Goal: Transaction & Acquisition: Obtain resource

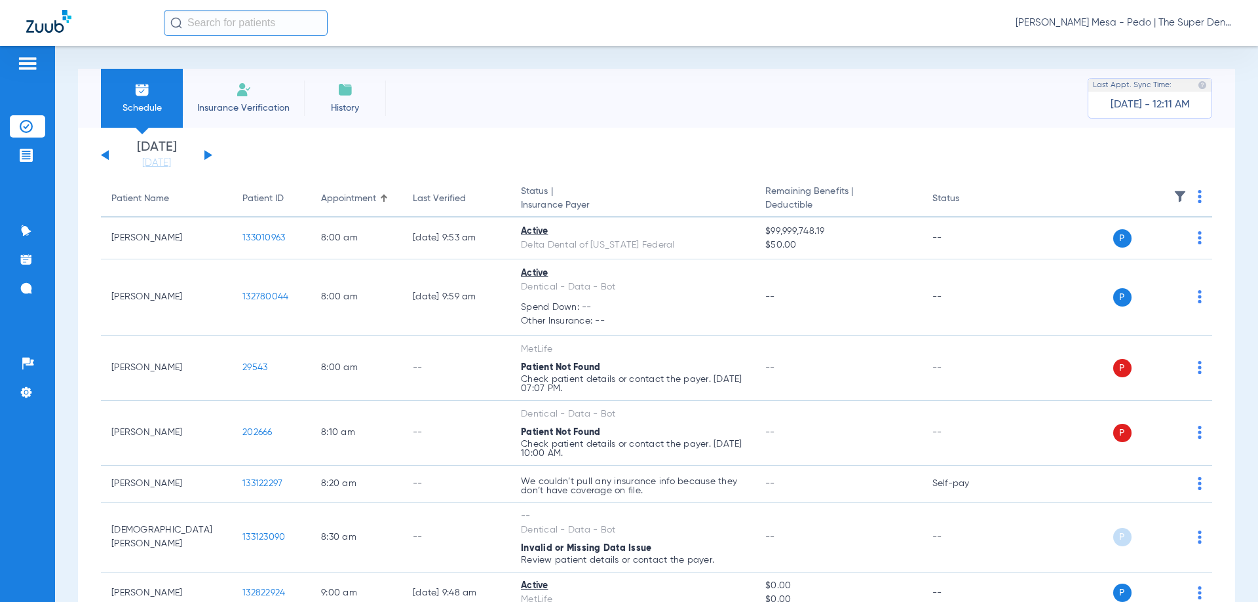
click at [277, 23] on input "text" at bounding box center [246, 23] width 164 height 26
click at [1124, 23] on span "Nicki Bailey - Kearny Mesa - Pedo | The Super Dentists" at bounding box center [1124, 22] width 216 height 13
click at [1170, 45] on span "Account Selection" at bounding box center [1182, 46] width 73 height 9
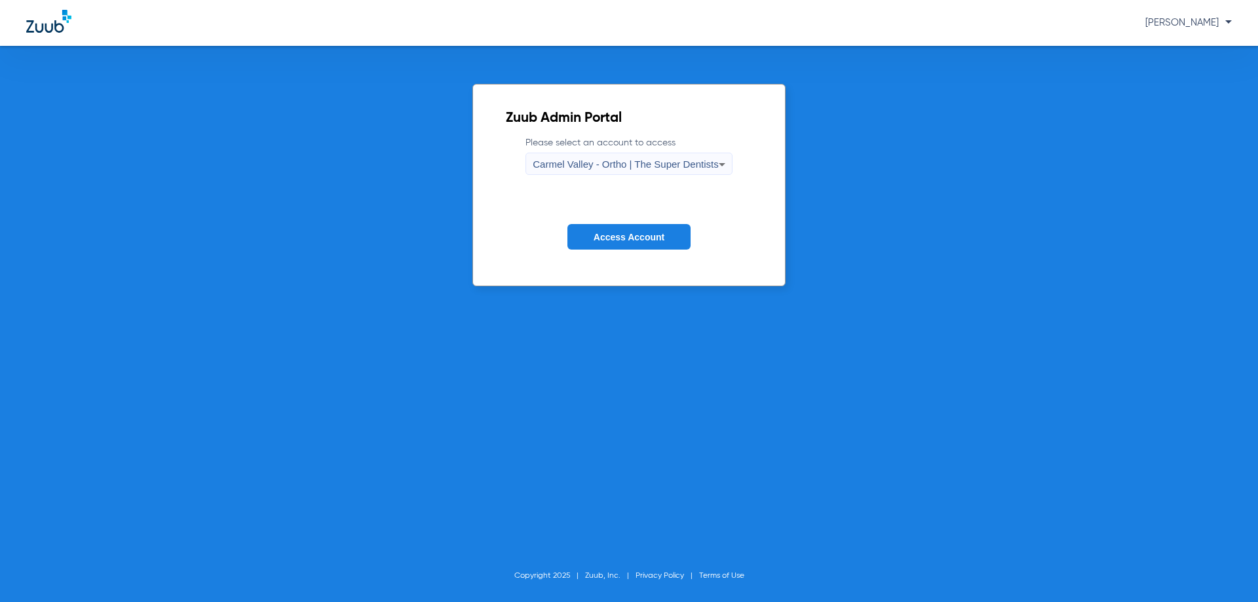
click at [613, 157] on div "Carmel Valley - Ortho | The Super Dentists" at bounding box center [625, 164] width 185 height 22
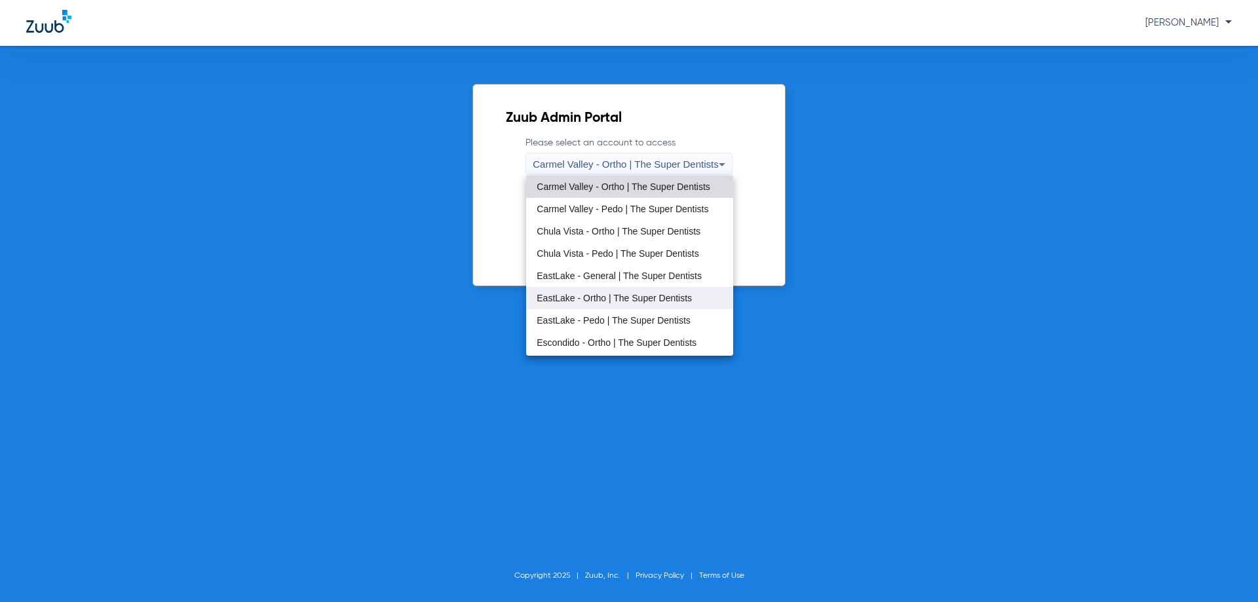
click at [617, 296] on span "EastLake - Ortho | The Super Dentists" at bounding box center [614, 298] width 155 height 9
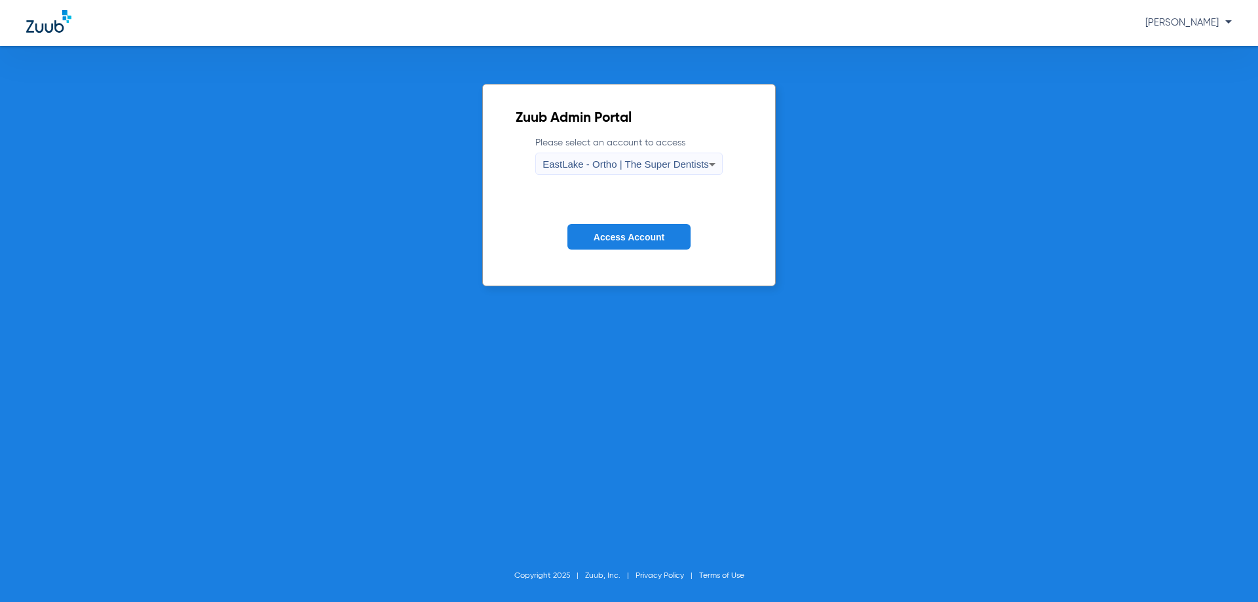
click at [638, 235] on span "Access Account" at bounding box center [629, 237] width 71 height 10
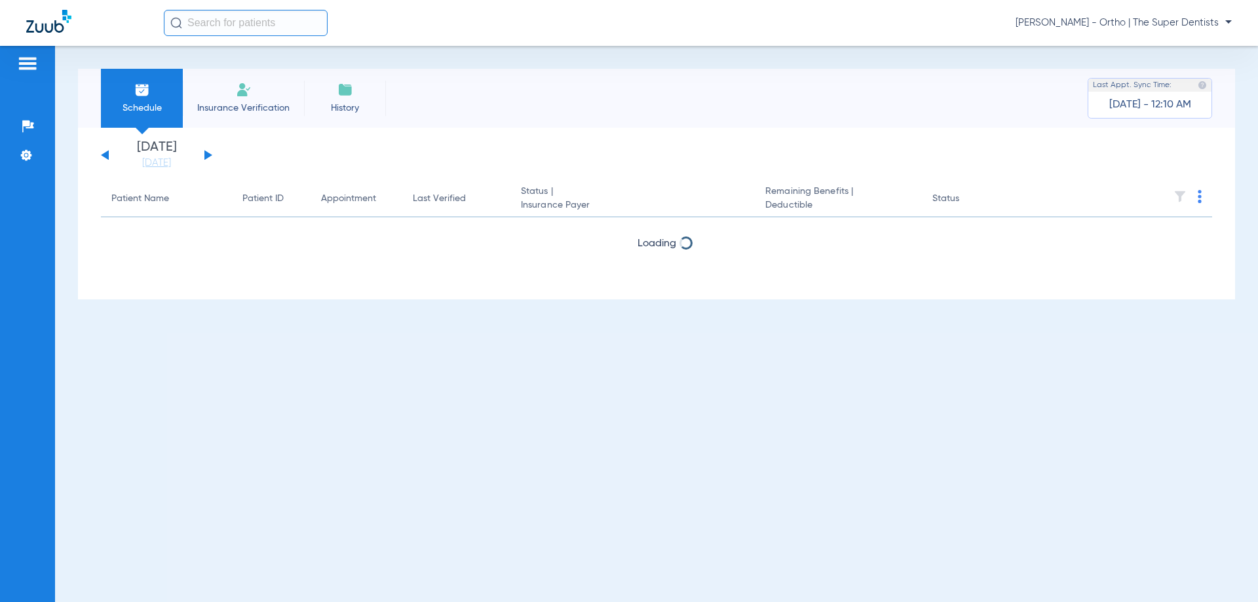
click at [261, 17] on input "text" at bounding box center [246, 23] width 164 height 26
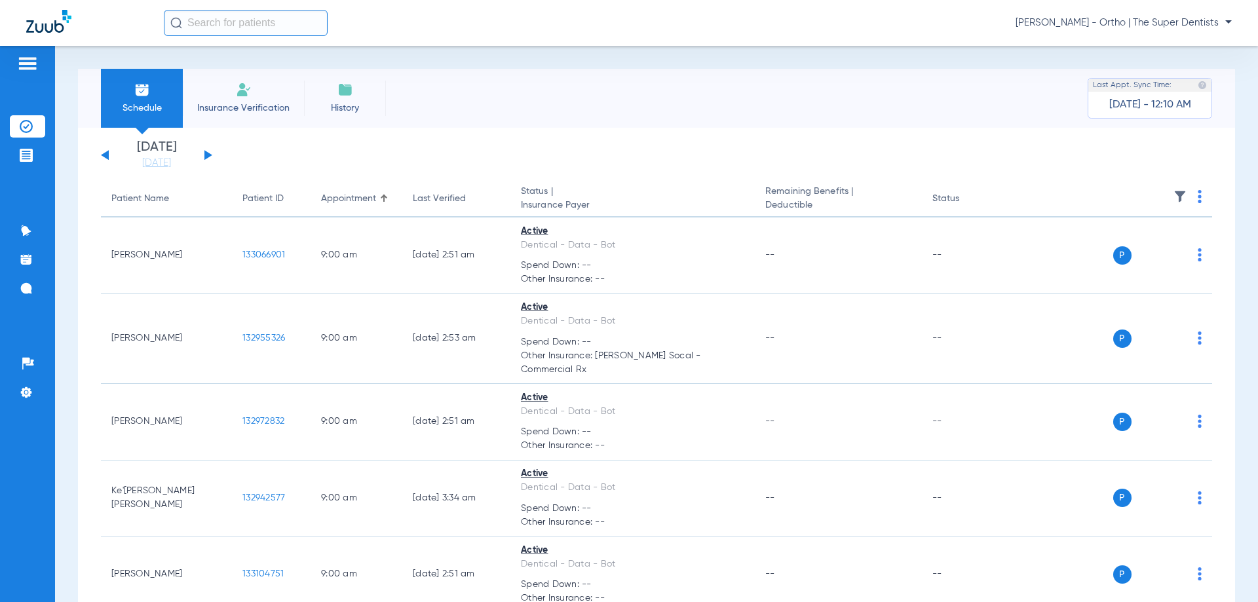
click at [222, 22] on input "text" at bounding box center [246, 23] width 164 height 26
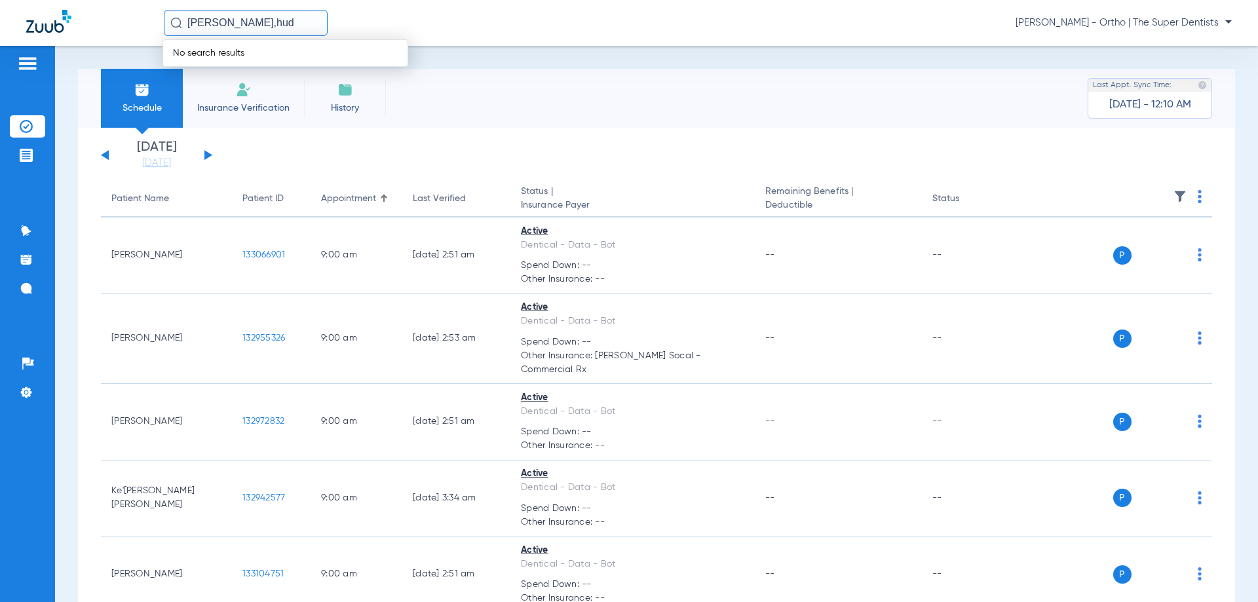
drag, startPoint x: 259, startPoint y: 21, endPoint x: 167, endPoint y: 50, distance: 96.4
click at [77, 39] on div "gibbs,hud No search results Nicki Bailey - EastLake - Ortho | The Super Dentists" at bounding box center [629, 23] width 1258 height 46
type input "hudson gibb"
drag, startPoint x: 249, startPoint y: 20, endPoint x: 145, endPoint y: 22, distance: 104.2
click at [131, 21] on div "hudson gibb Nicki Bailey - EastLake - Ortho | The Super Dentists" at bounding box center [629, 23] width 1258 height 46
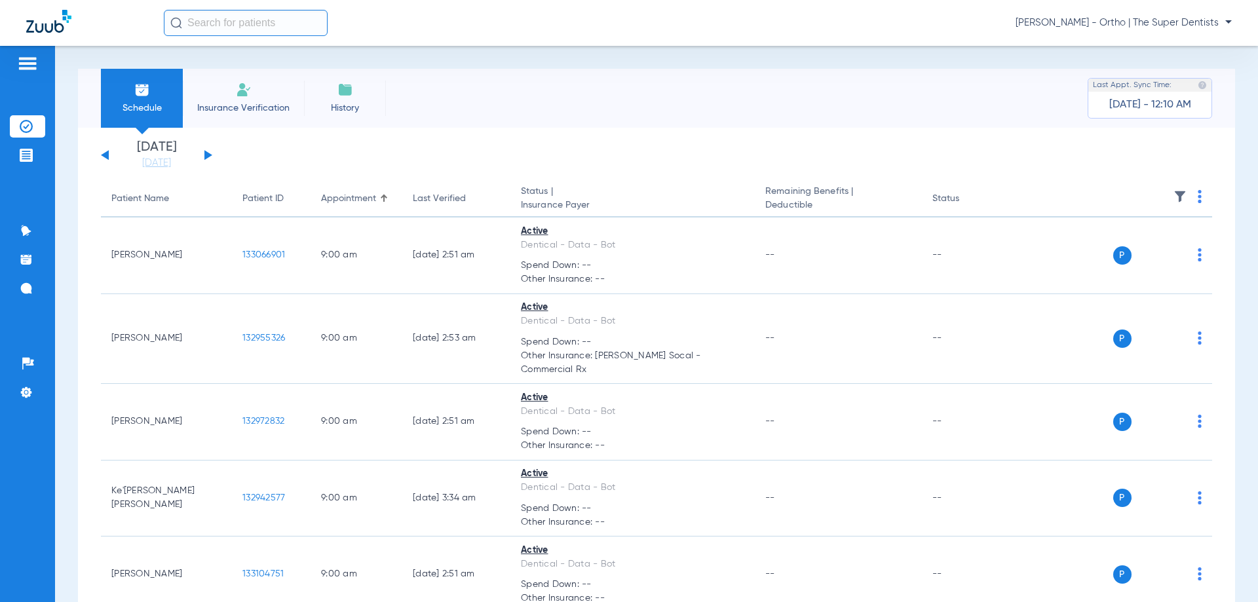
click at [232, 24] on input "text" at bounding box center [246, 23] width 164 height 26
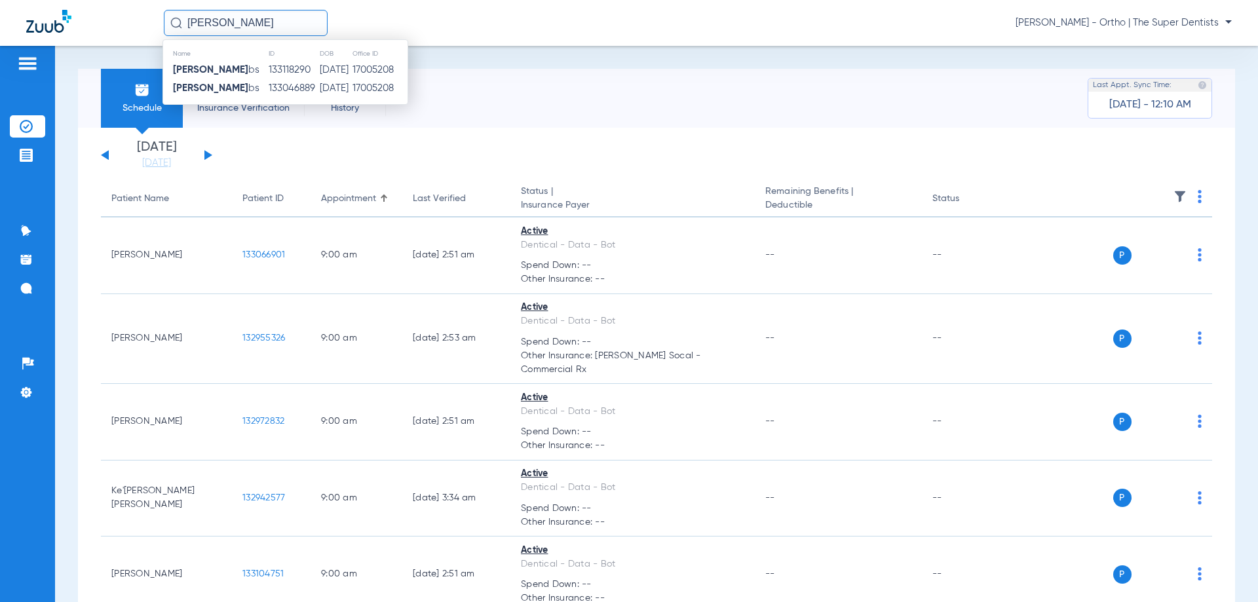
type input "[PERSON_NAME]"
click at [270, 71] on td "133118290" at bounding box center [294, 70] width 52 height 18
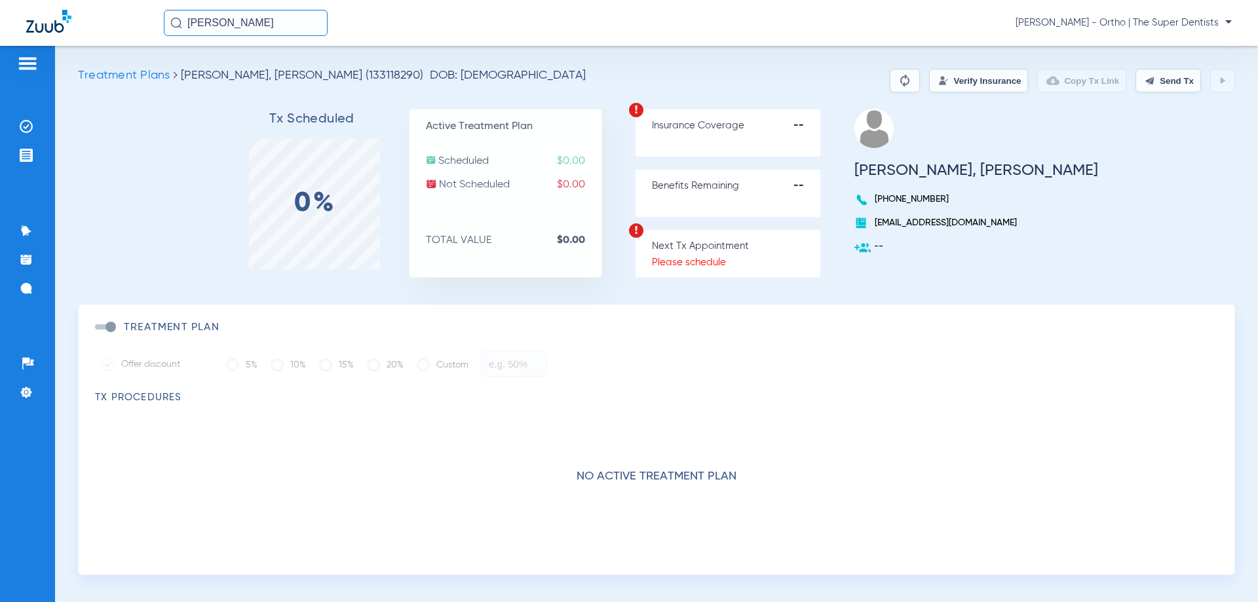
click at [942, 84] on button "Verify Insurance" at bounding box center [978, 81] width 99 height 24
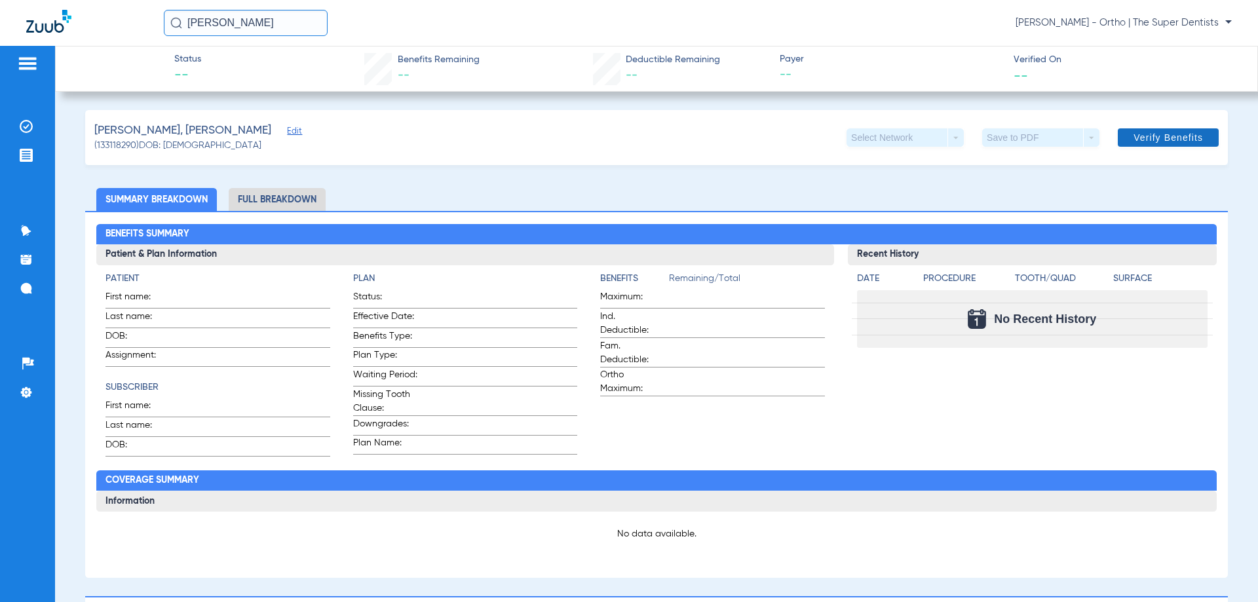
click at [1139, 132] on span "Verify Benefits" at bounding box center [1168, 137] width 69 height 10
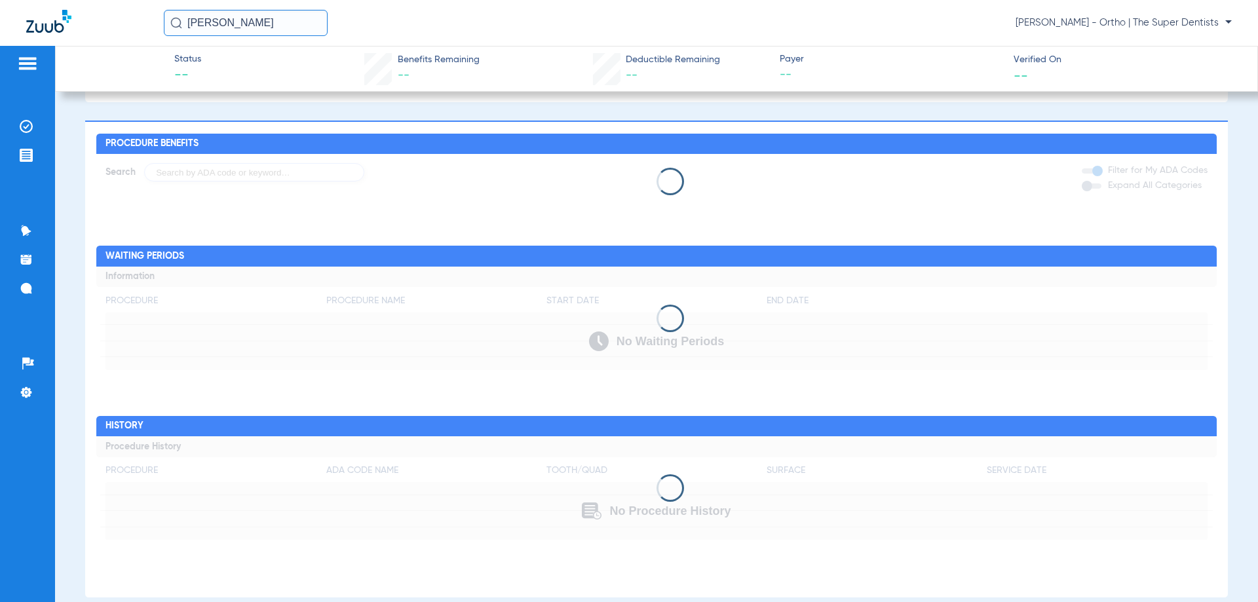
scroll to position [507, 0]
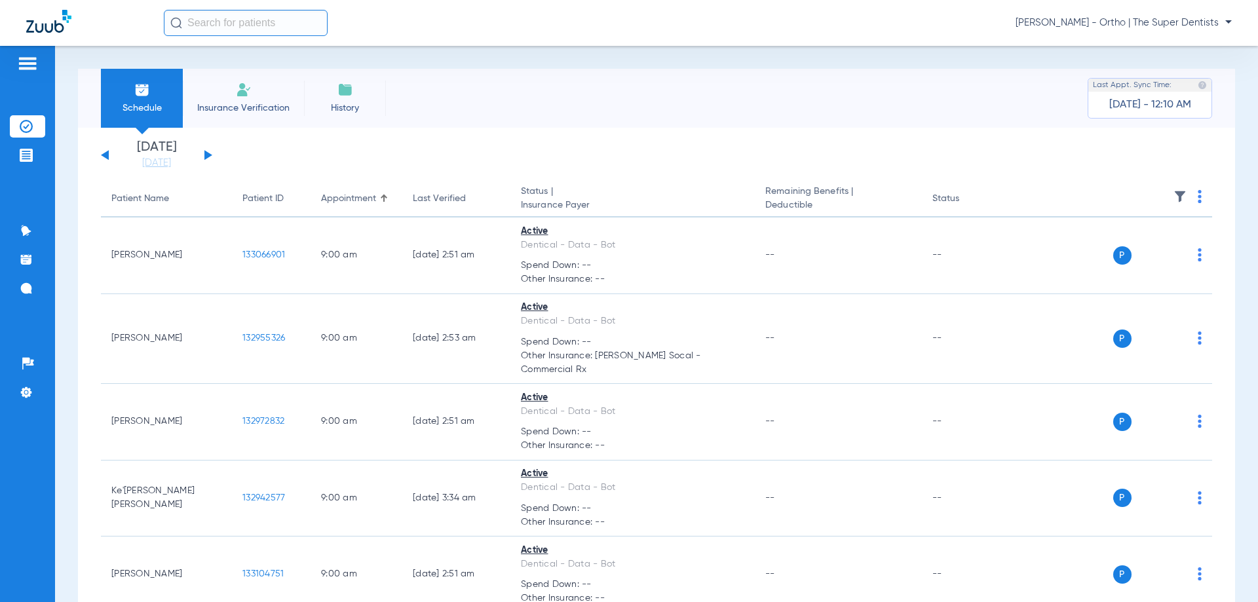
click at [106, 154] on button at bounding box center [105, 155] width 8 height 10
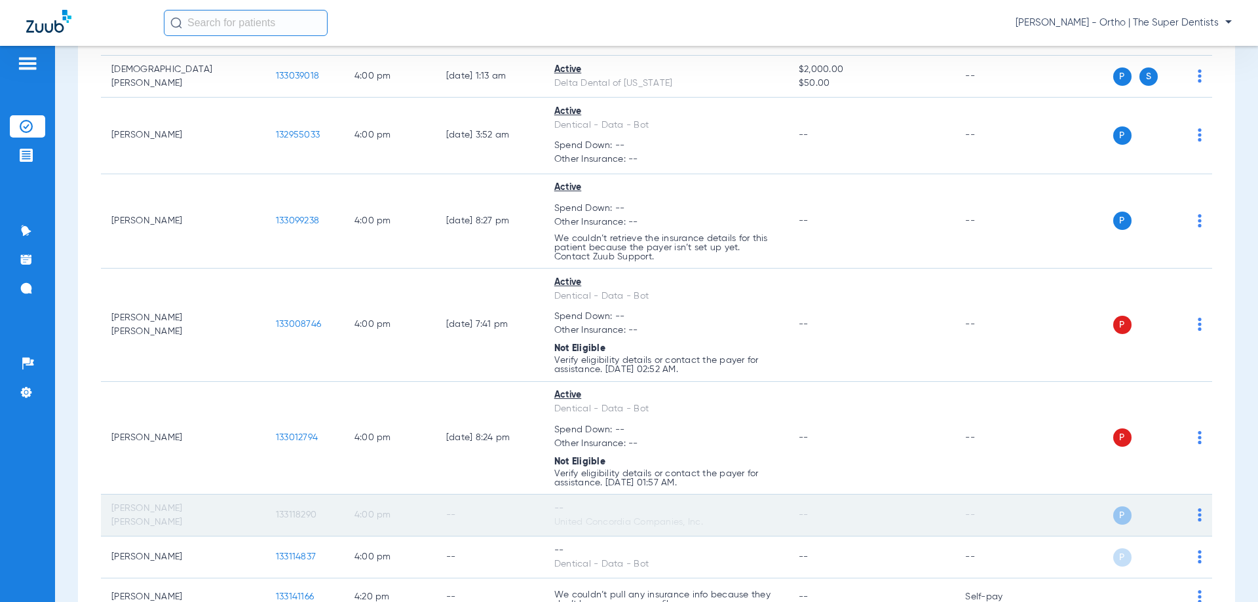
scroll to position [4239, 0]
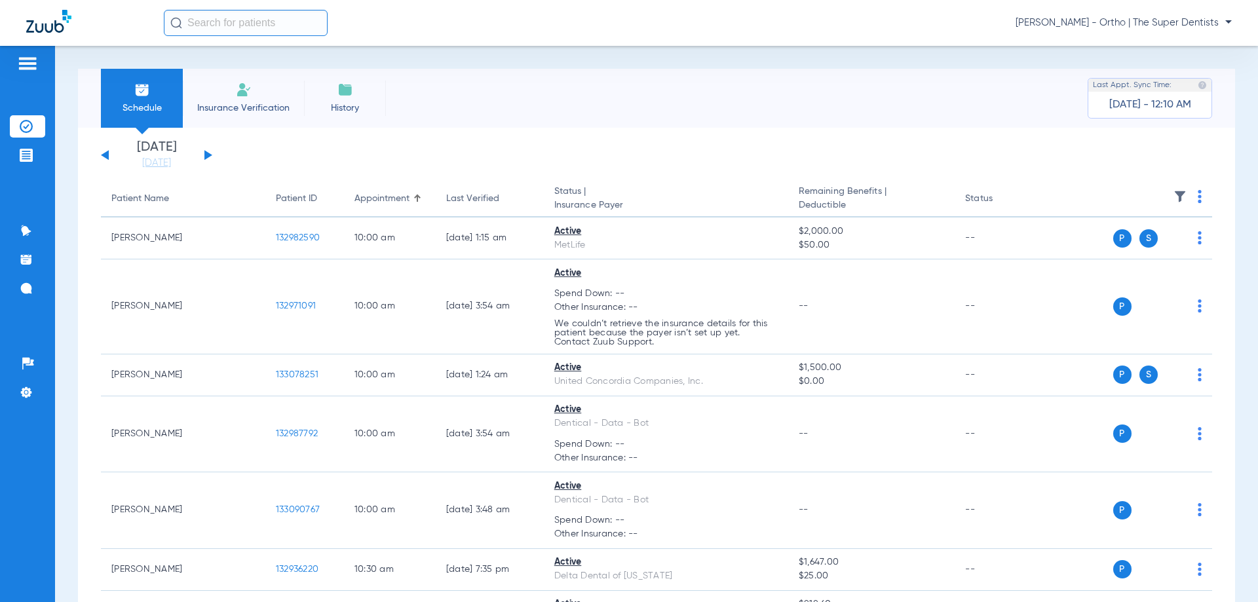
click at [108, 153] on button at bounding box center [105, 155] width 8 height 10
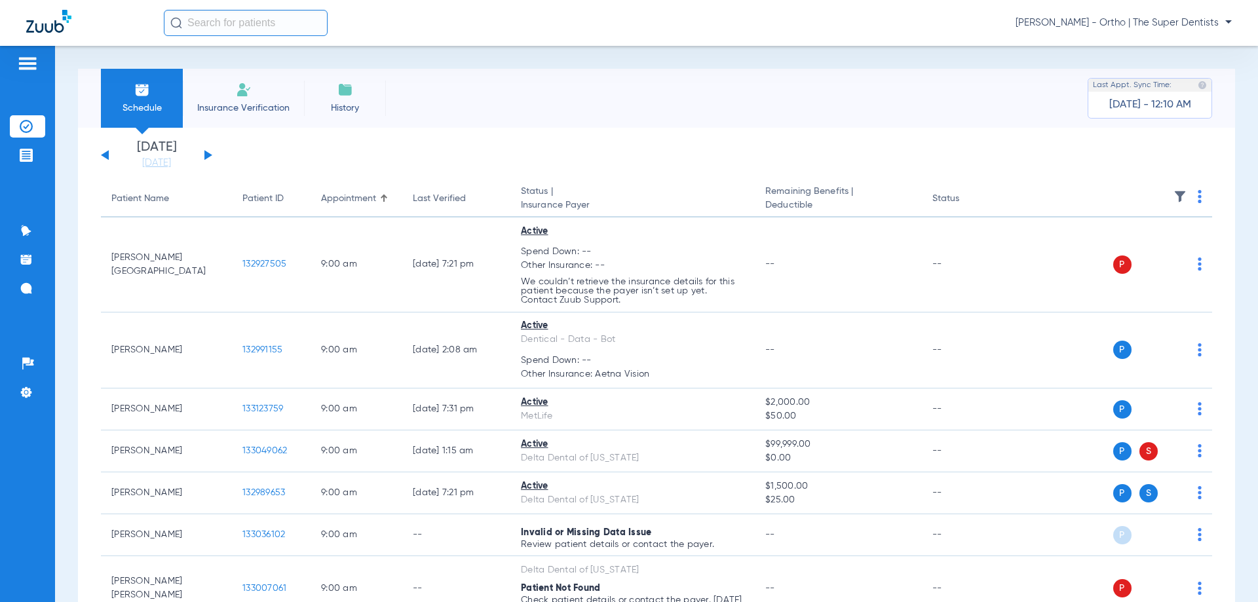
click at [206, 155] on button at bounding box center [208, 155] width 8 height 10
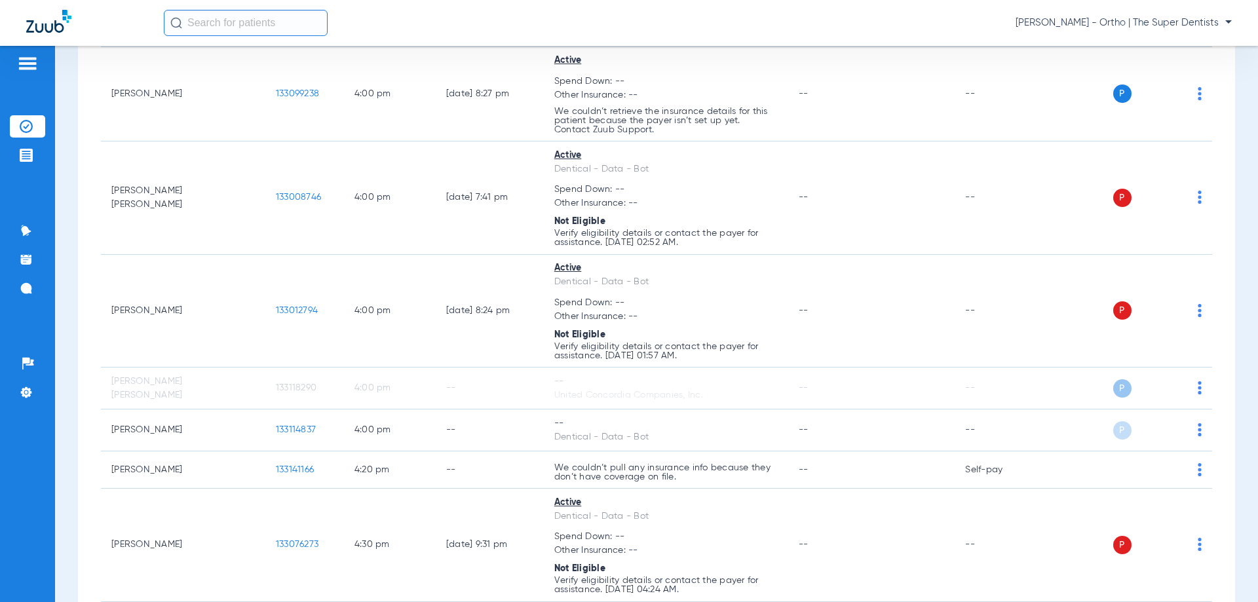
scroll to position [4325, 0]
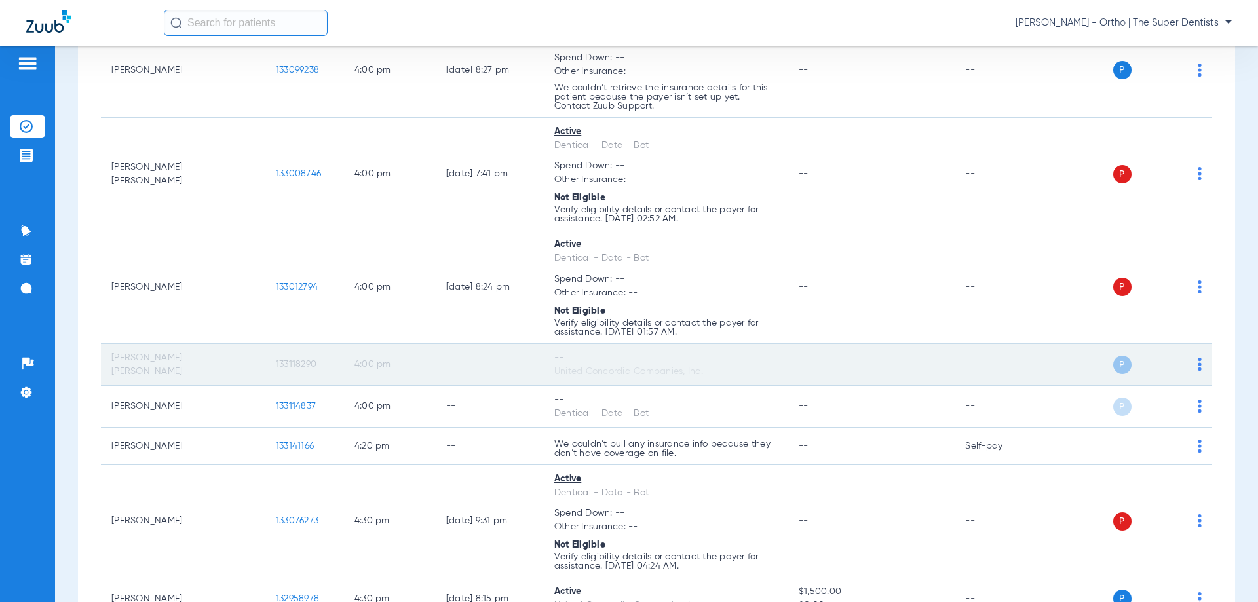
click at [1198, 366] on img at bounding box center [1200, 364] width 4 height 13
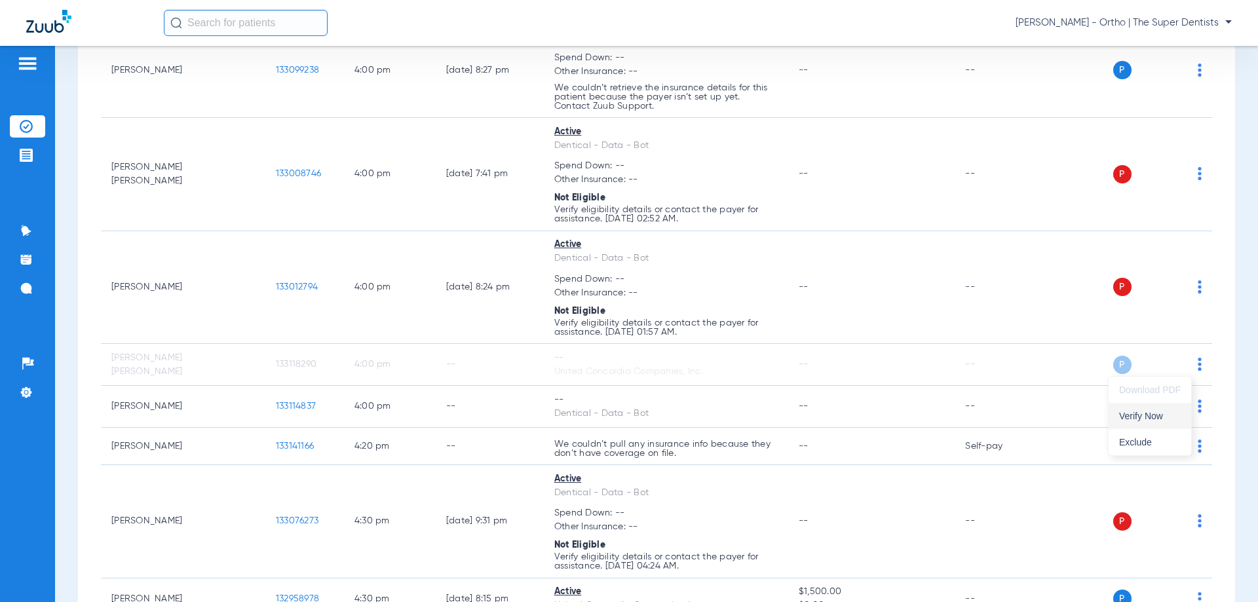
click at [1160, 419] on span "Verify Now" at bounding box center [1150, 415] width 62 height 9
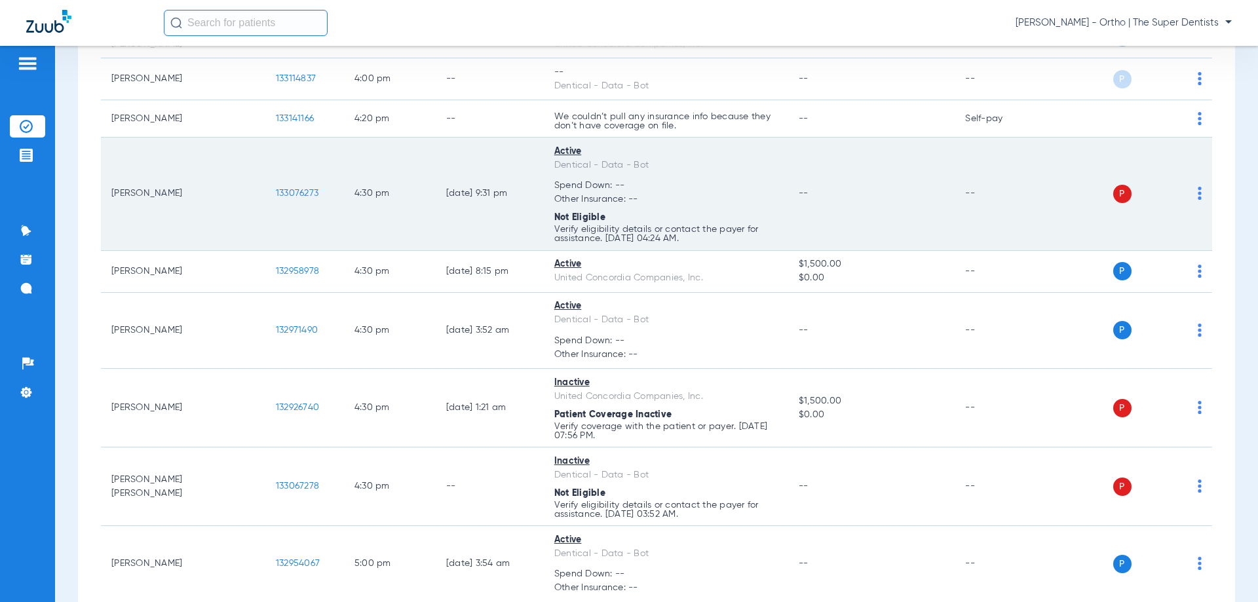
scroll to position [4390, 0]
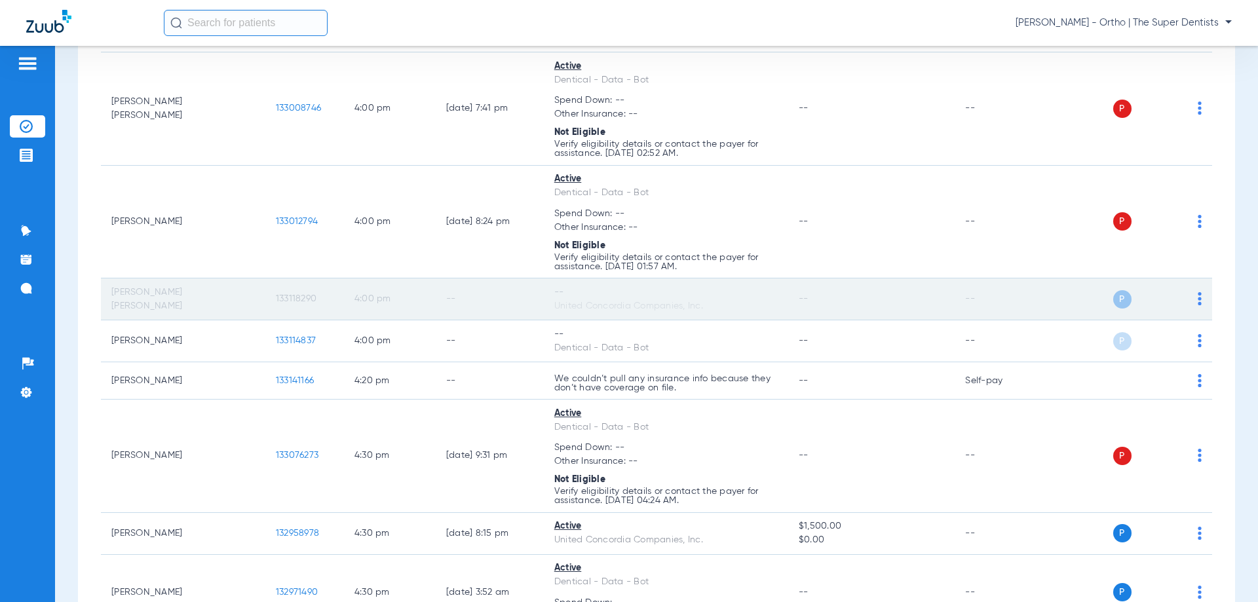
click at [1113, 301] on span "P" at bounding box center [1122, 299] width 18 height 18
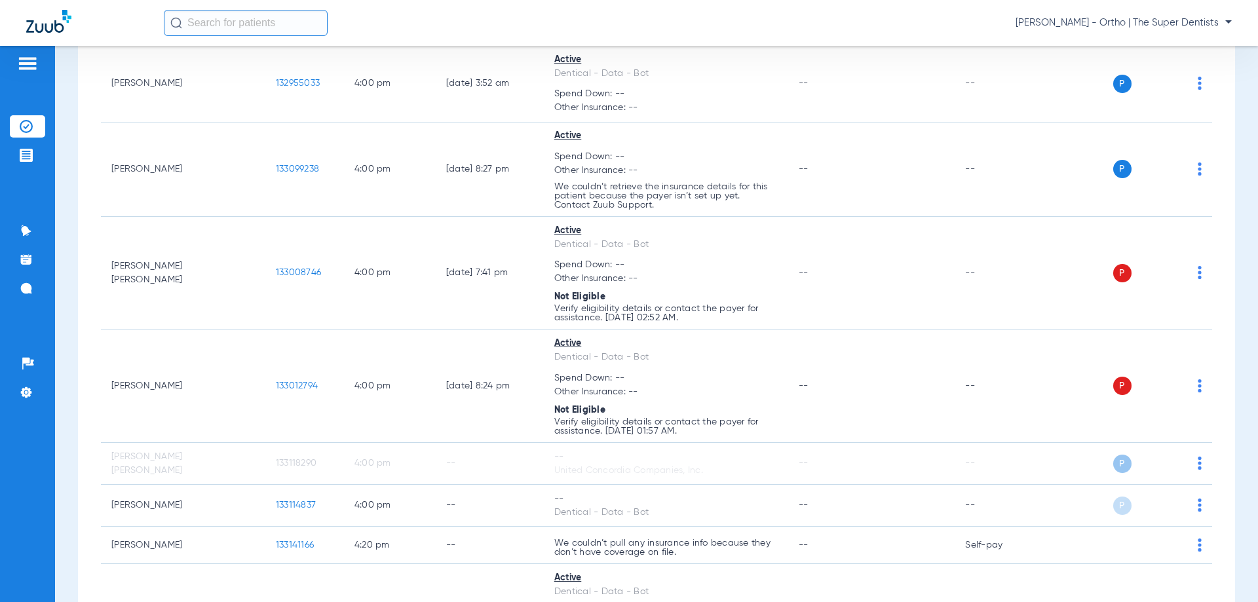
scroll to position [4259, 0]
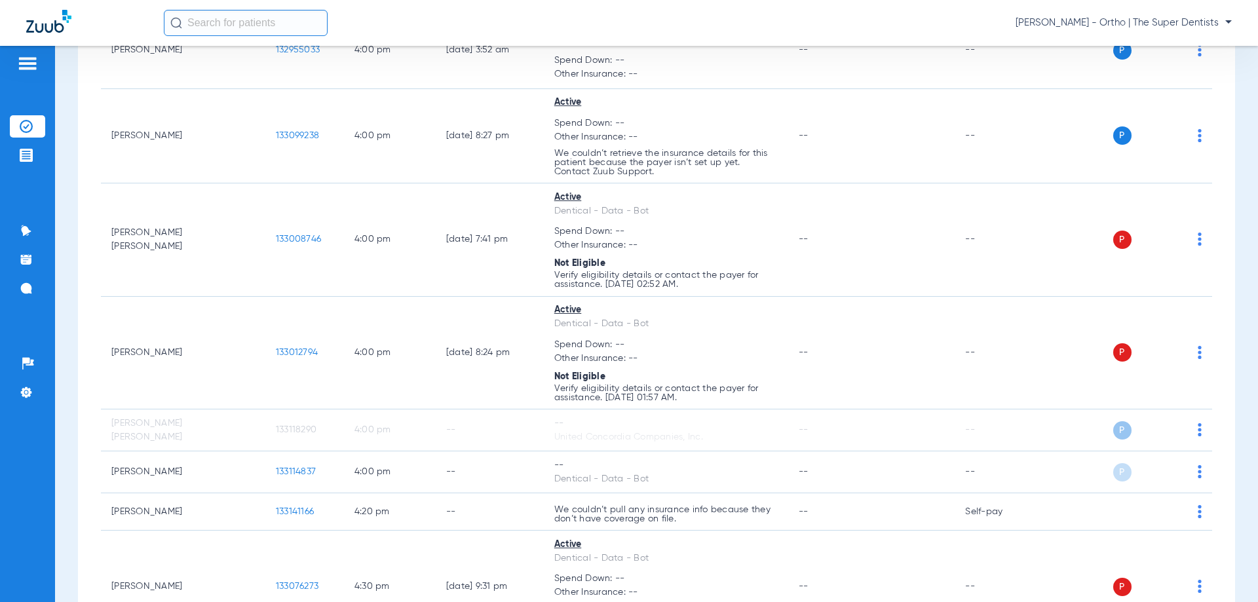
click at [1103, 18] on span "[PERSON_NAME] - Ortho | The Super Dentists" at bounding box center [1124, 22] width 216 height 13
click at [1153, 19] on div at bounding box center [629, 301] width 1258 height 602
click at [1156, 42] on div "[PERSON_NAME] - Ortho | The Super Dentists" at bounding box center [629, 23] width 1258 height 46
click at [1141, 26] on span "[PERSON_NAME] - Ortho | The Super Dentists" at bounding box center [1124, 22] width 216 height 13
click at [1169, 50] on span "Account Selection" at bounding box center [1182, 46] width 73 height 9
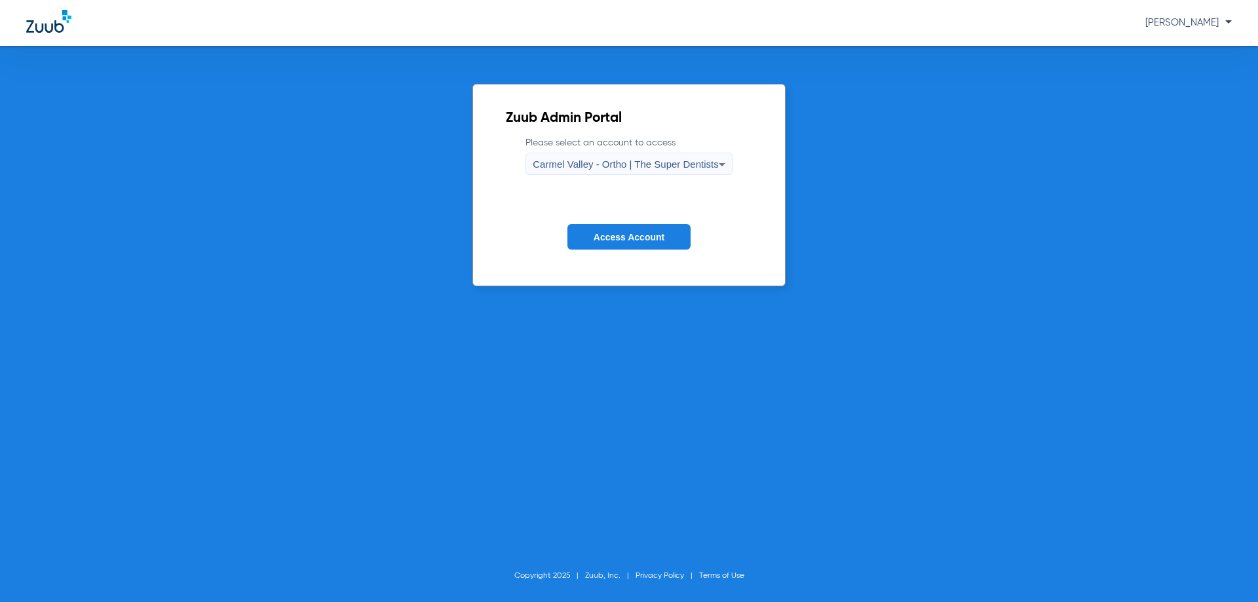
click at [653, 164] on span "Carmel Valley - Ortho | The Super Dentists" at bounding box center [625, 164] width 185 height 11
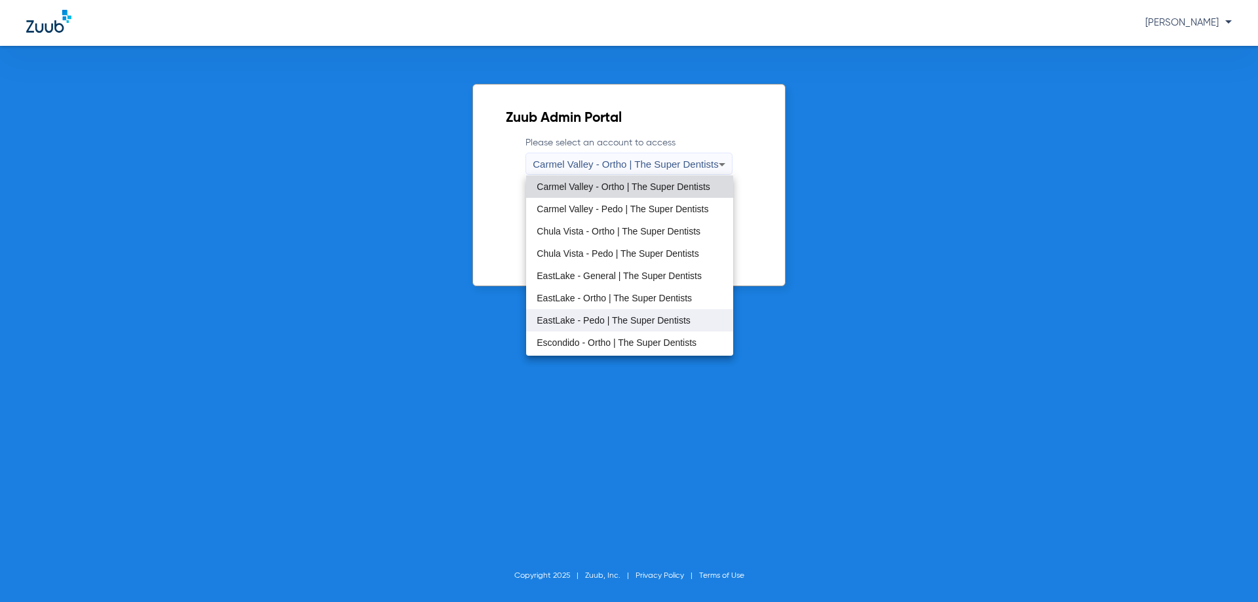
click at [623, 318] on span "EastLake - Pedo | The Super Dentists" at bounding box center [614, 320] width 154 height 9
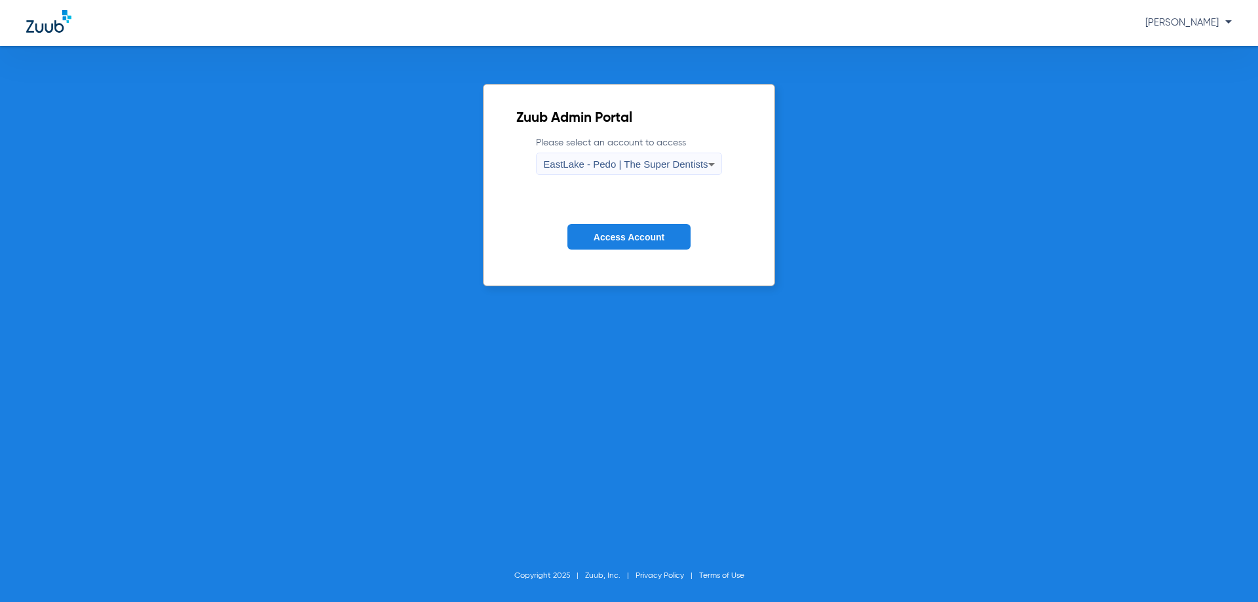
click at [594, 249] on button "Access Account" at bounding box center [628, 237] width 123 height 26
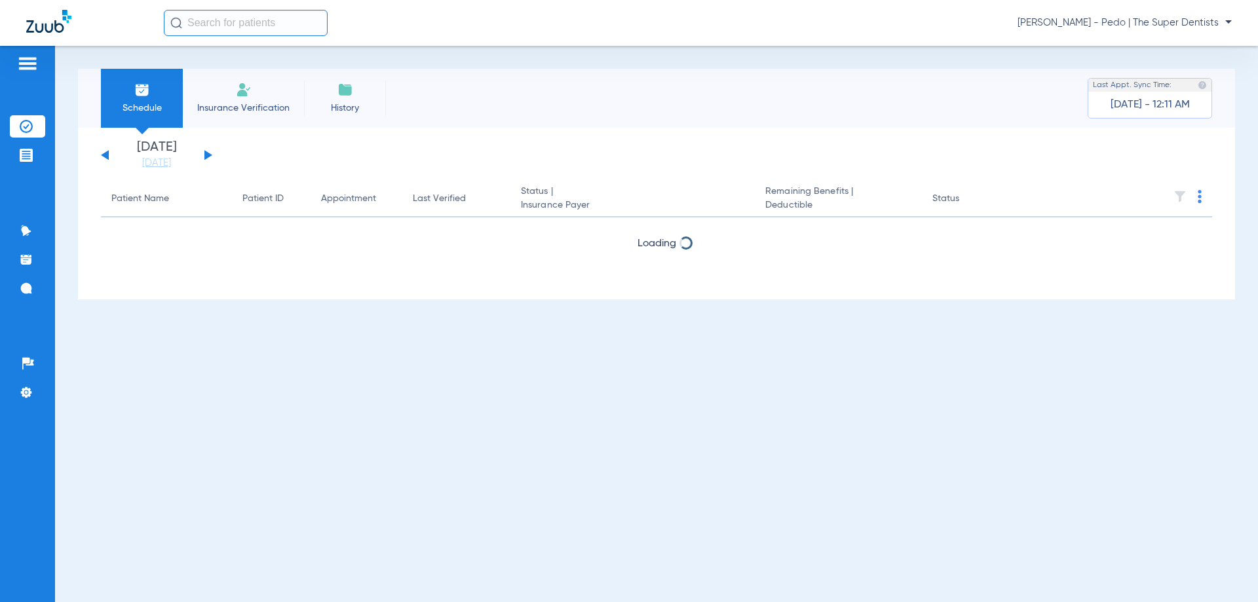
click at [279, 20] on input "text" at bounding box center [246, 23] width 164 height 26
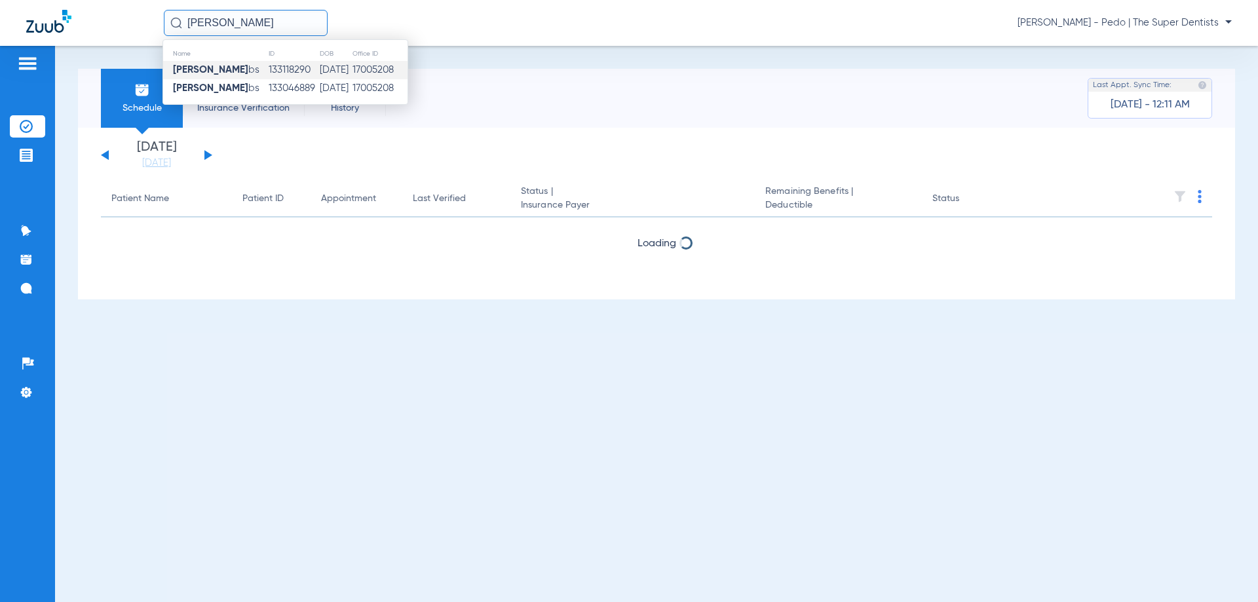
type input "[PERSON_NAME]"
click at [275, 66] on td "133118290" at bounding box center [294, 70] width 52 height 18
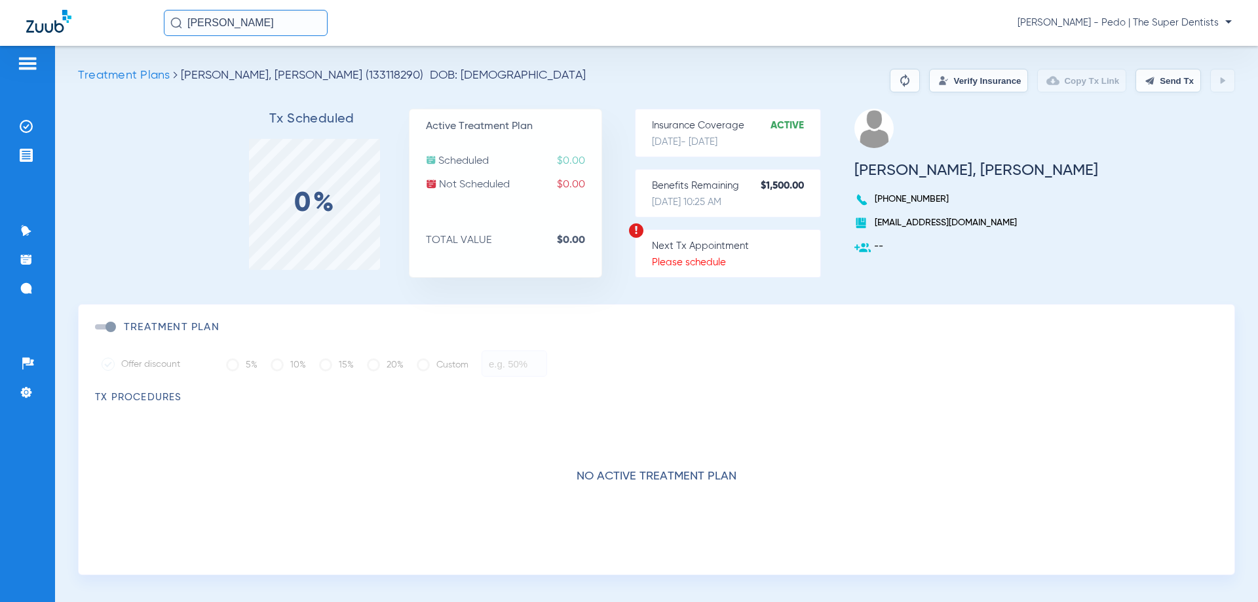
click at [931, 86] on button "Verify Insurance" at bounding box center [978, 81] width 99 height 24
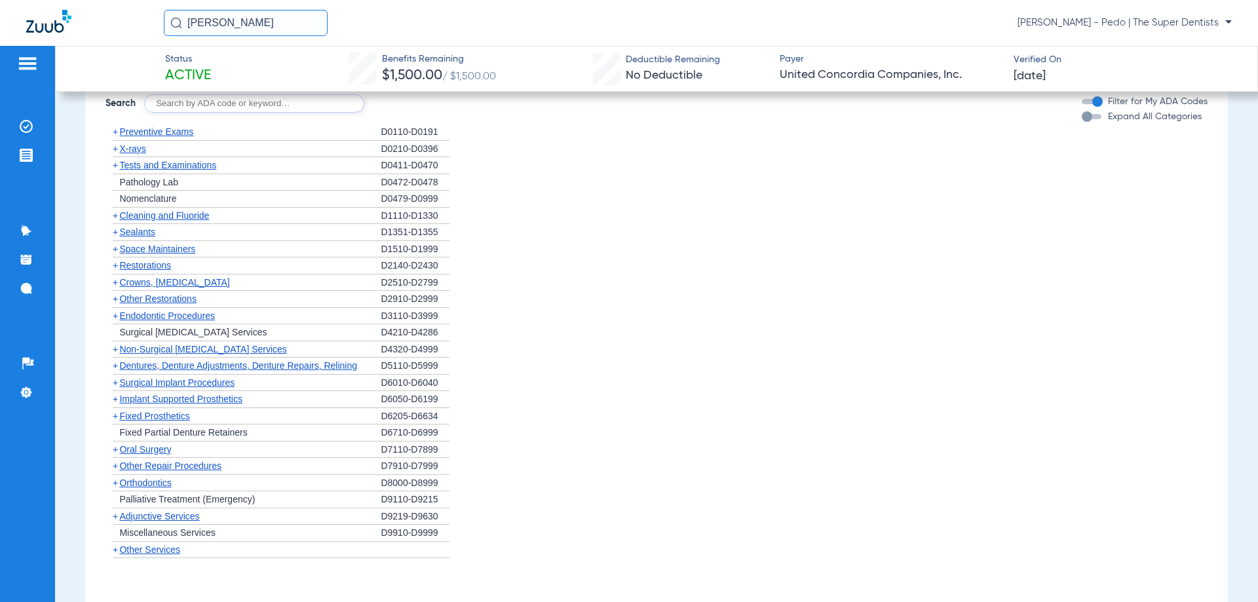
scroll to position [983, 0]
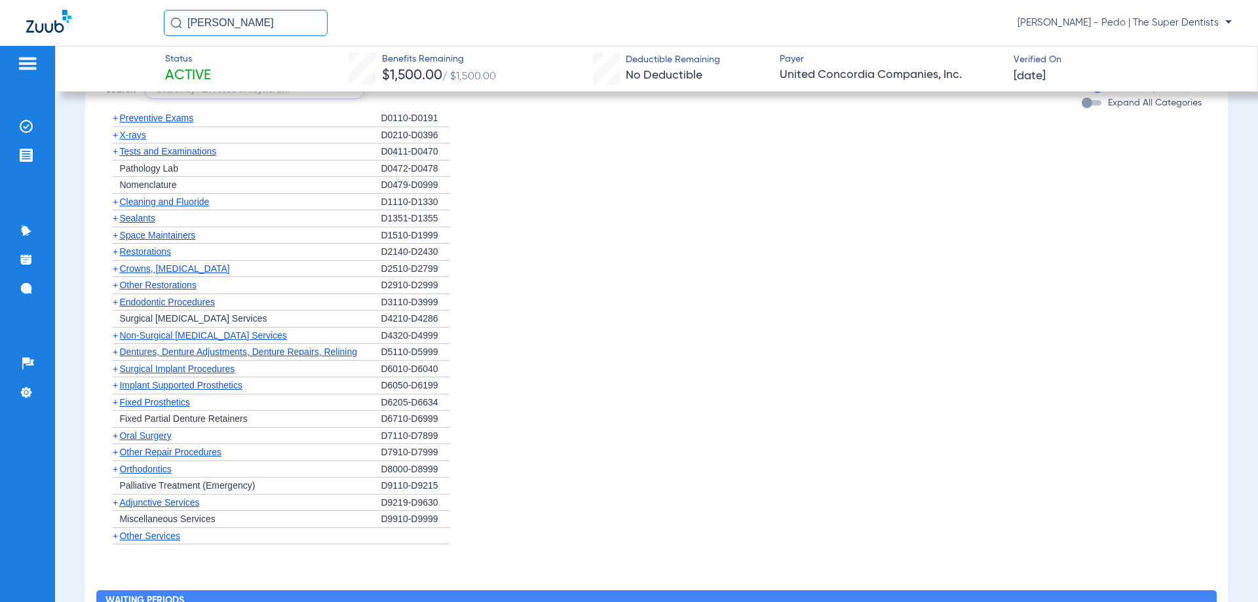
click at [138, 470] on span "Orthodontics" at bounding box center [145, 469] width 52 height 10
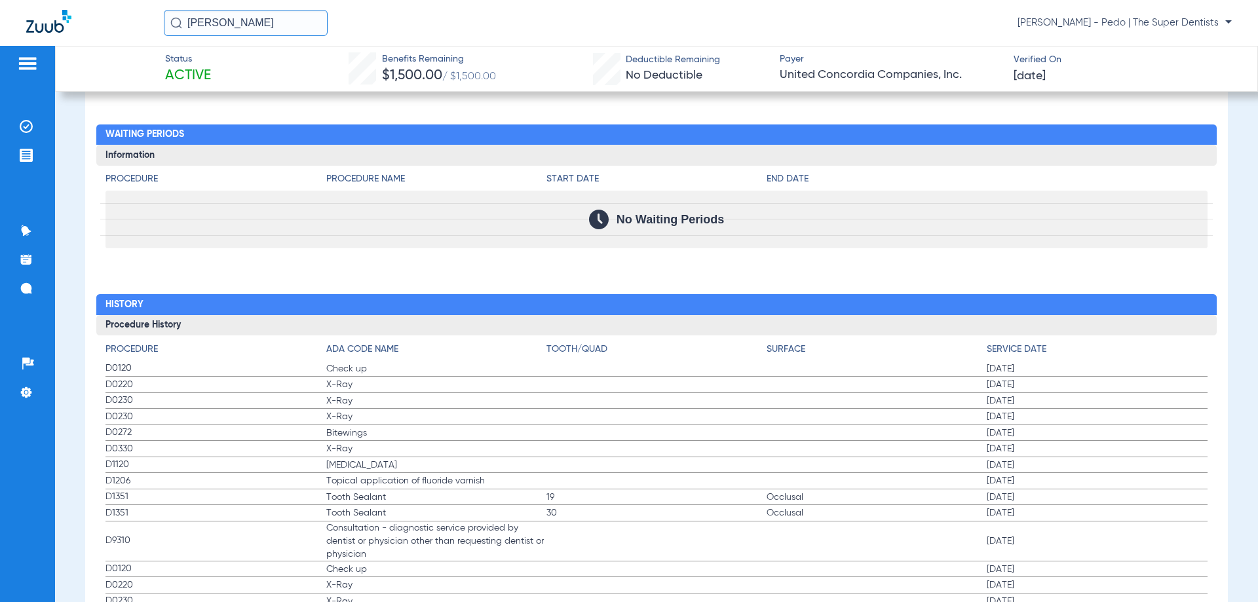
scroll to position [1310, 0]
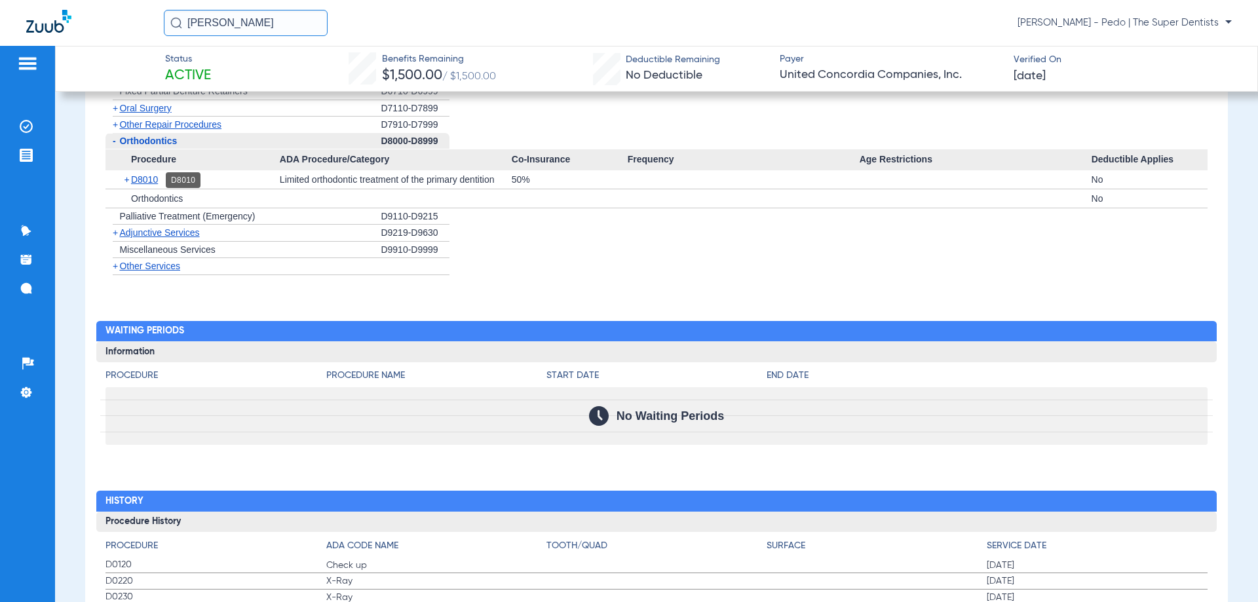
click at [136, 174] on span "D8010" at bounding box center [144, 179] width 27 height 10
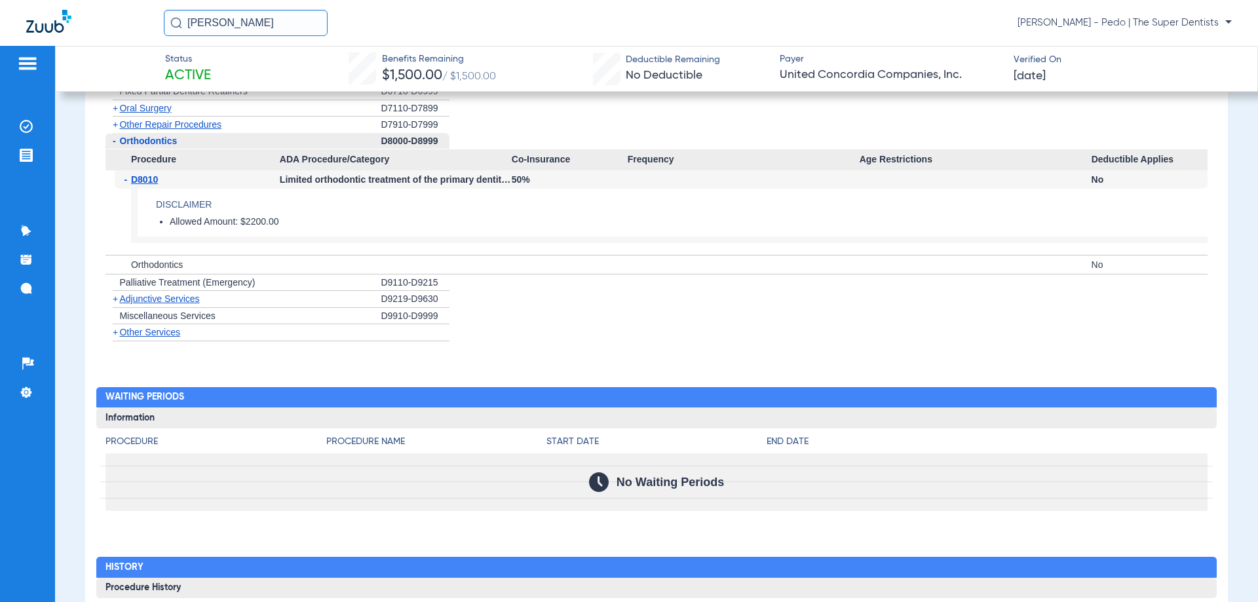
click at [136, 298] on span "Adjunctive Services" at bounding box center [159, 299] width 80 height 10
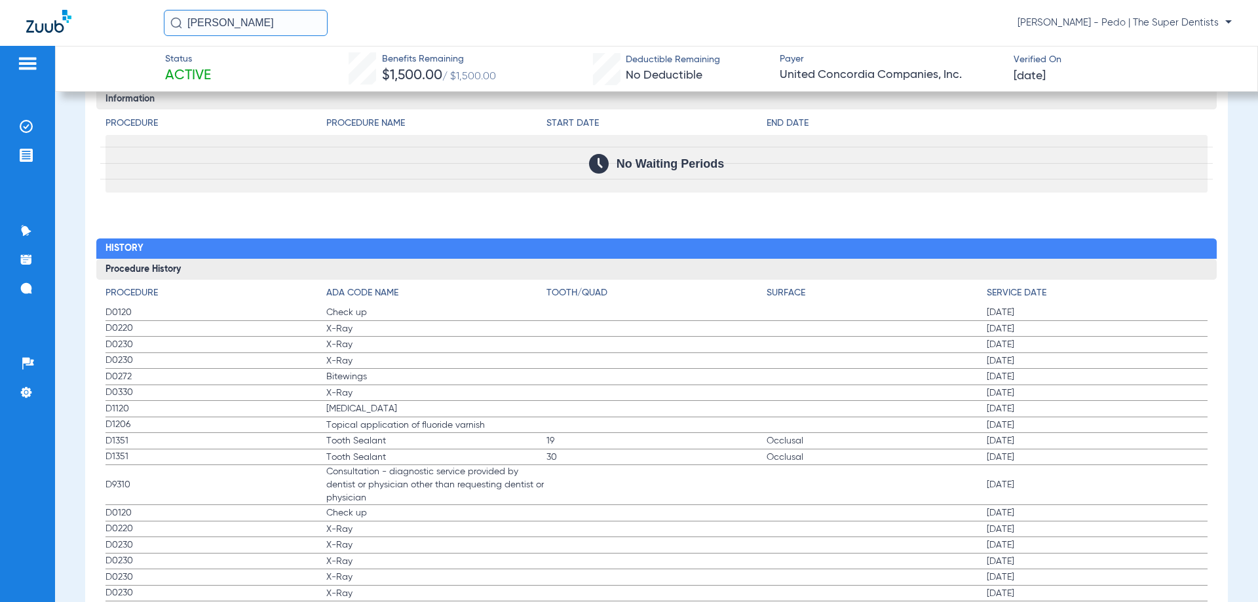
scroll to position [1351, 0]
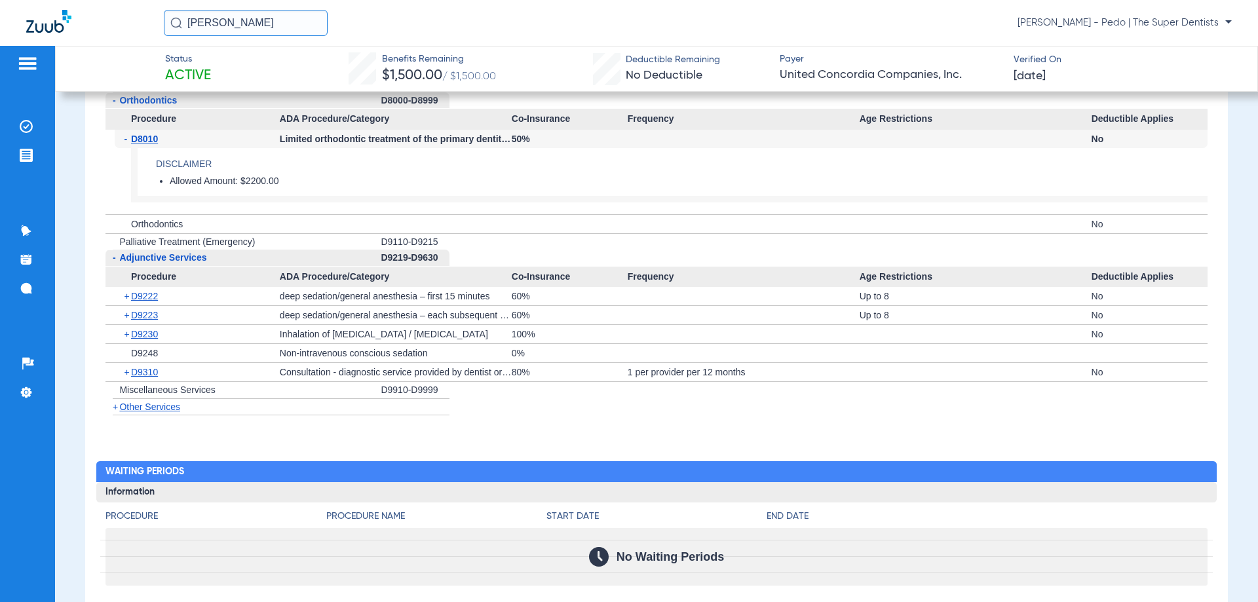
click at [162, 410] on span "Other Services" at bounding box center [149, 407] width 61 height 10
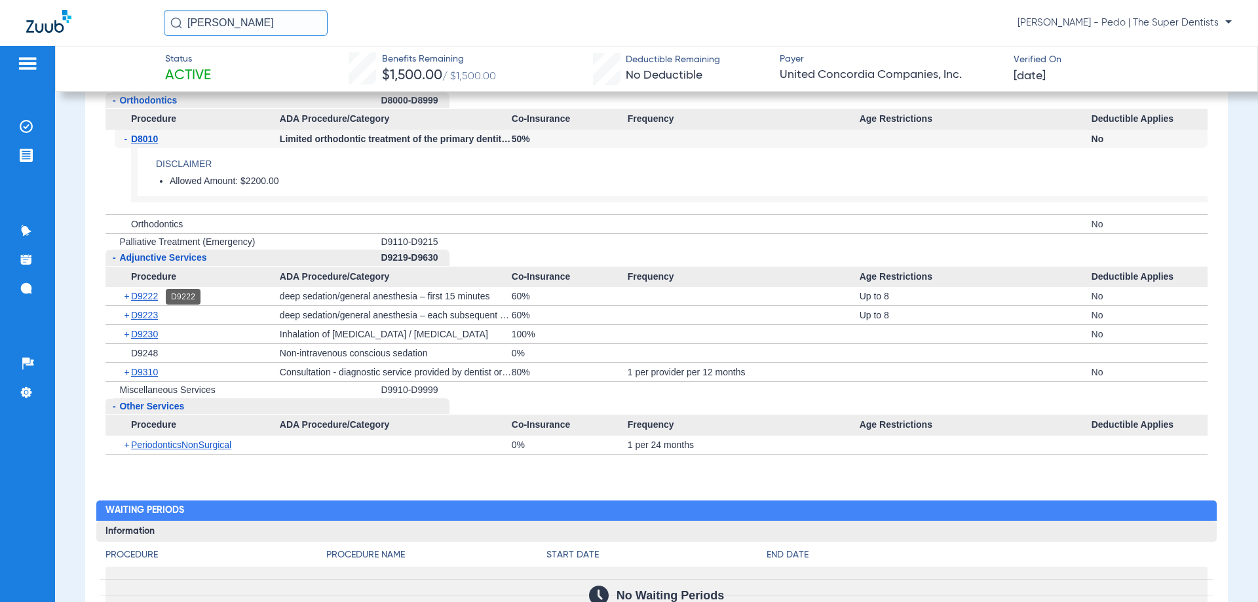
click at [139, 299] on span "D9222" at bounding box center [144, 296] width 27 height 10
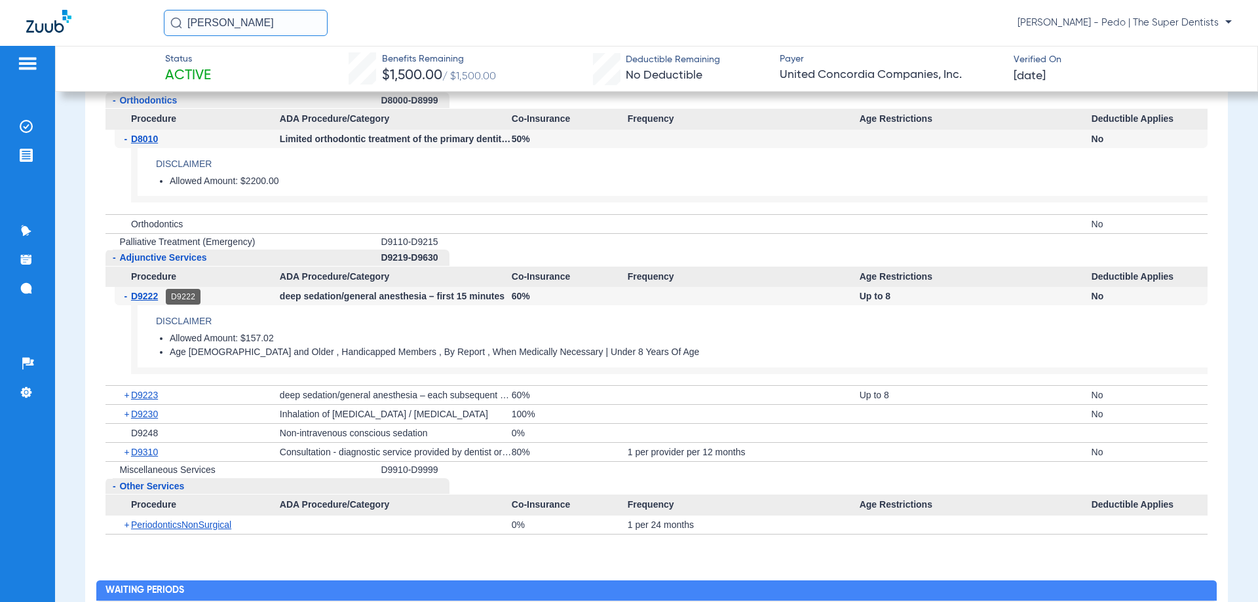
click at [141, 300] on span "D9222" at bounding box center [144, 296] width 27 height 10
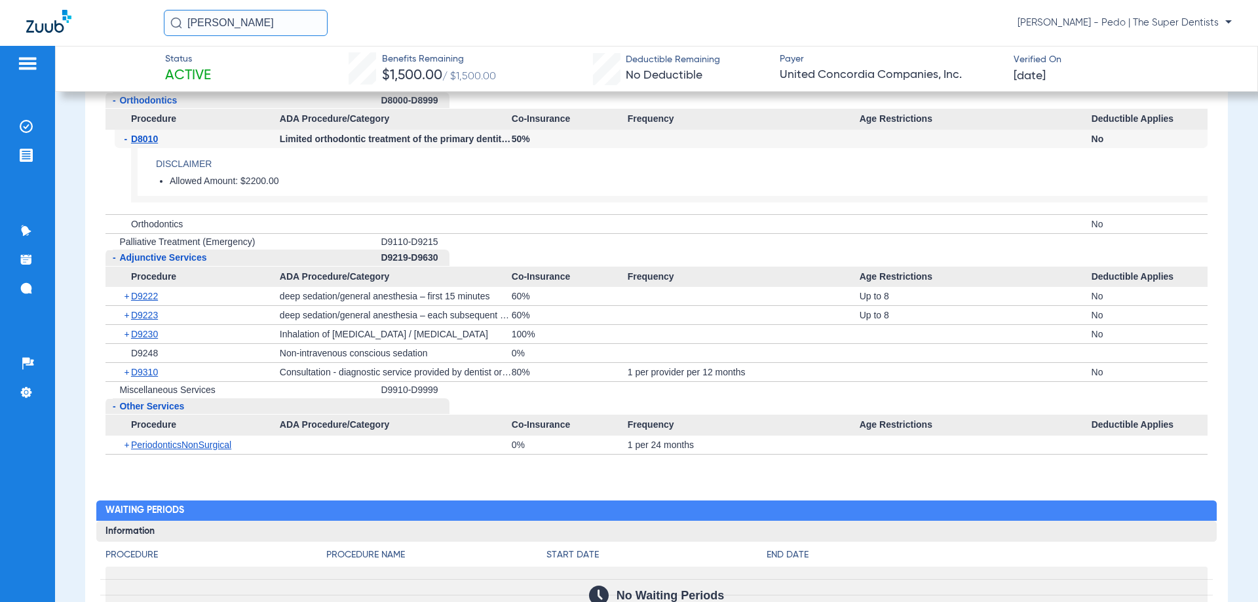
click at [130, 261] on span "Adjunctive Services" at bounding box center [162, 257] width 87 height 10
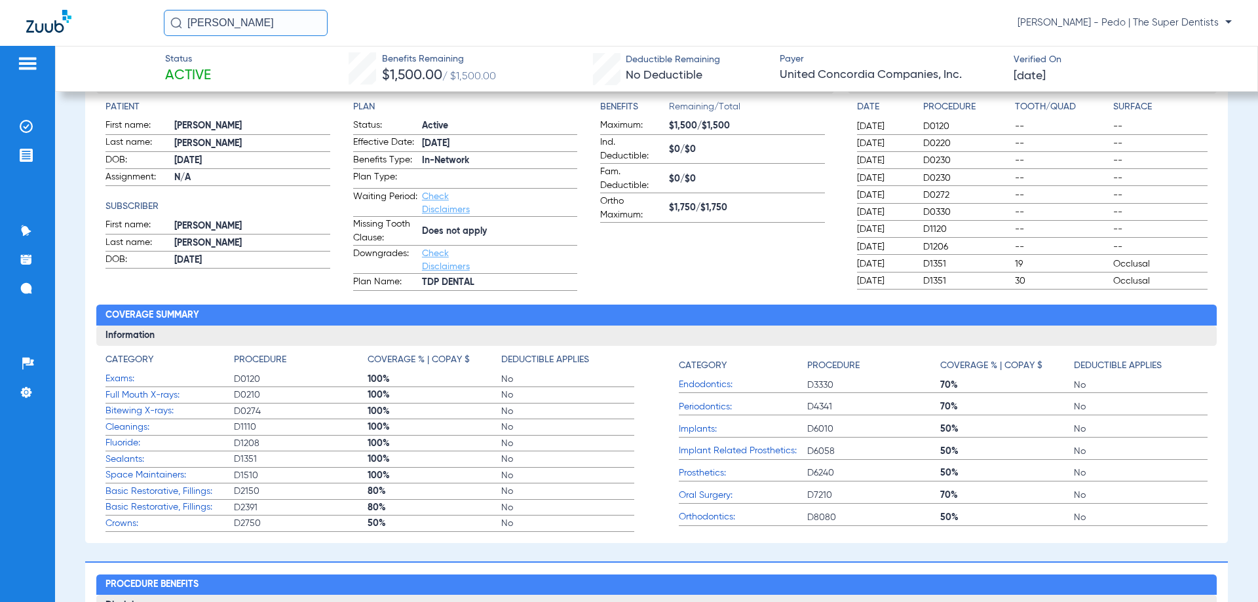
scroll to position [0, 0]
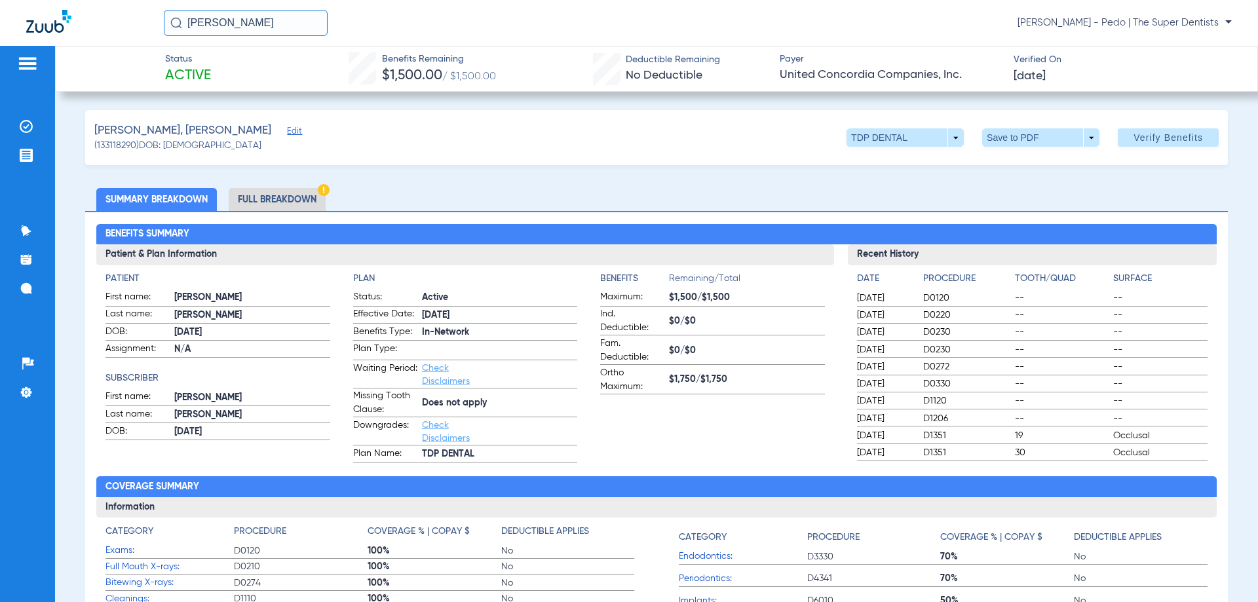
click at [1123, 12] on div "[PERSON_NAME] [PERSON_NAME] - Pedo | The Super Dentists" at bounding box center [698, 23] width 1068 height 26
click at [1121, 20] on span "[PERSON_NAME] - Pedo | The Super Dentists" at bounding box center [1125, 22] width 214 height 13
click at [1170, 47] on span "Account Selection" at bounding box center [1182, 46] width 73 height 9
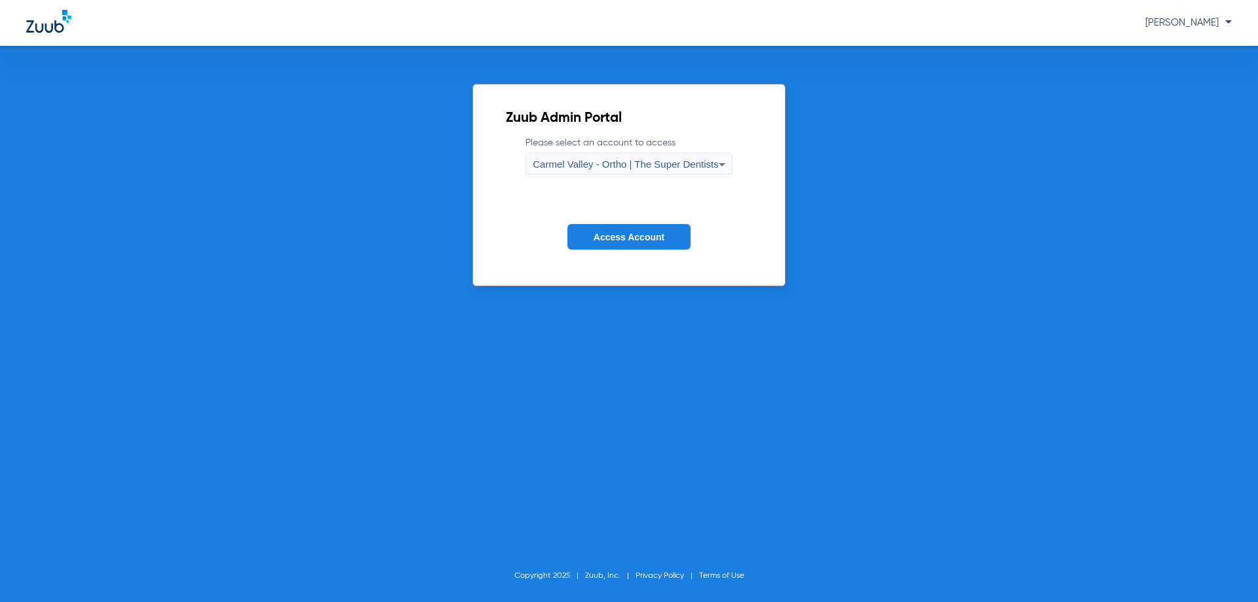
click at [609, 162] on span "Carmel Valley - Ortho | The Super Dentists" at bounding box center [625, 164] width 185 height 11
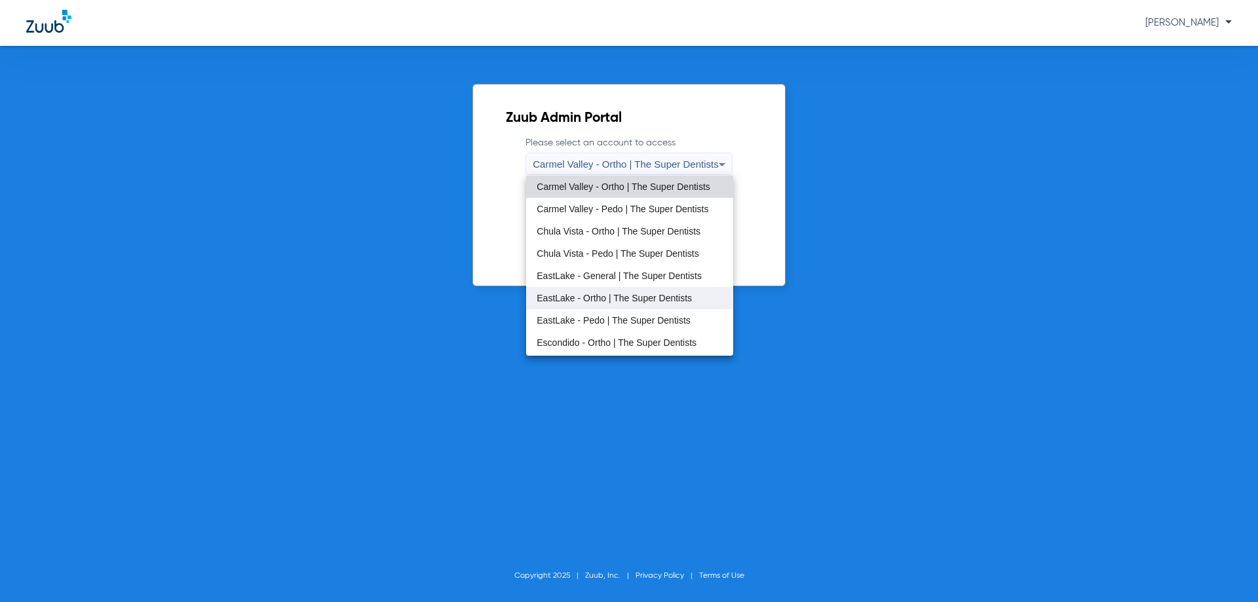
click at [621, 290] on mat-option "EastLake - Ortho | The Super Dentists" at bounding box center [629, 298] width 206 height 22
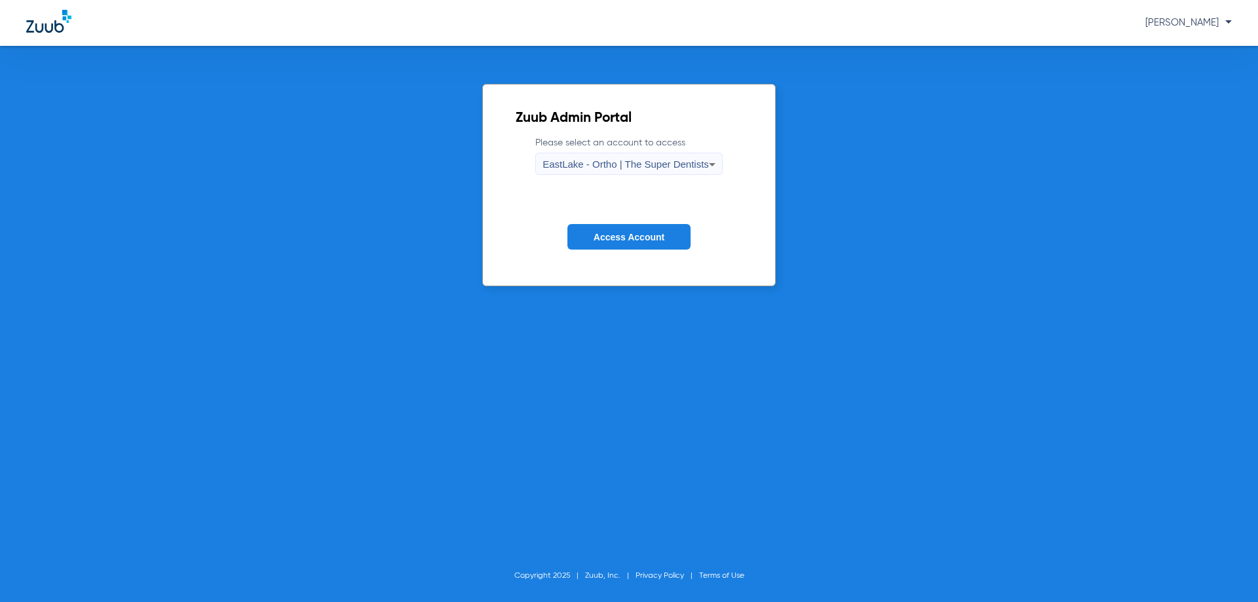
click at [619, 239] on span "Access Account" at bounding box center [629, 237] width 71 height 10
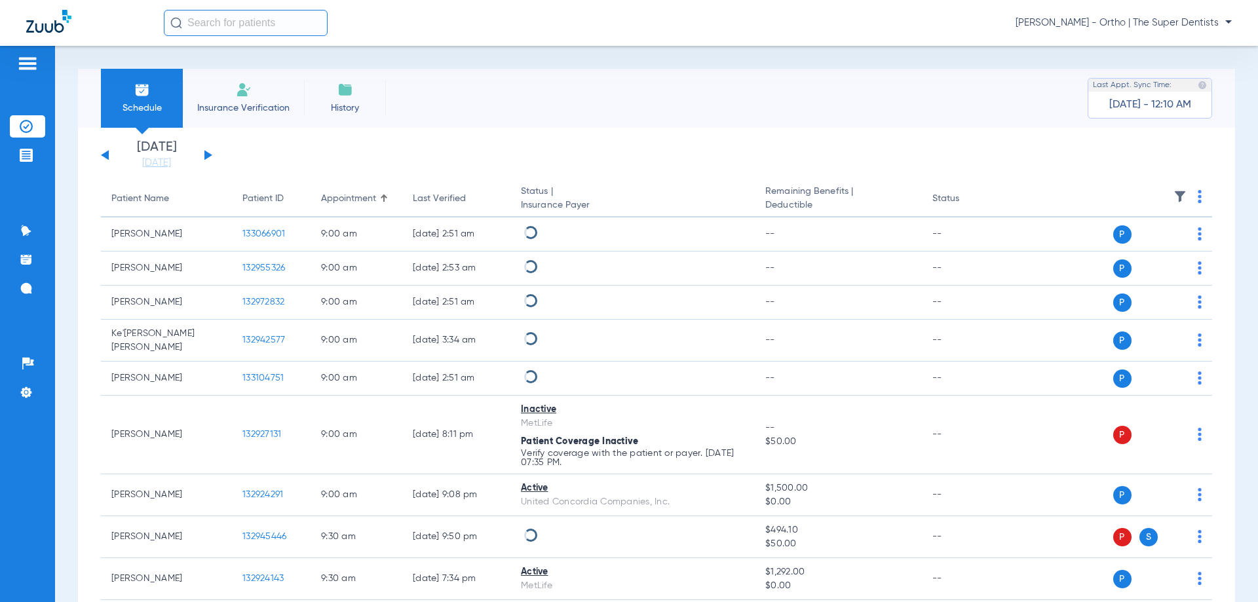
click at [237, 21] on input "text" at bounding box center [246, 23] width 164 height 26
type input "[PERSON_NAME]"
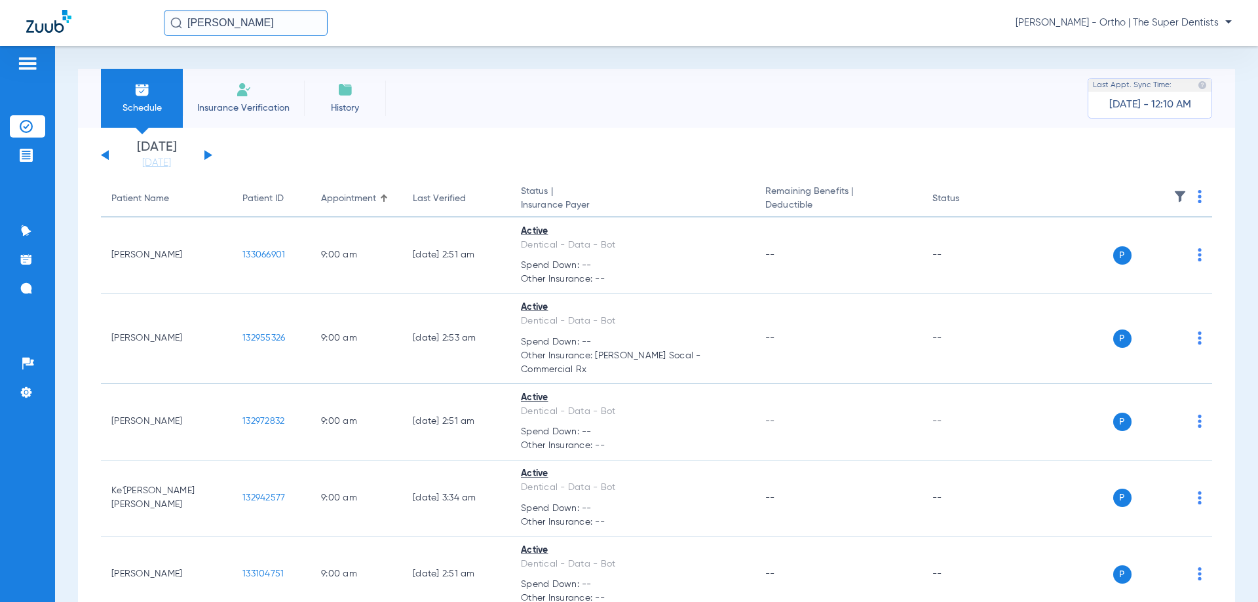
drag, startPoint x: 239, startPoint y: 25, endPoint x: 254, endPoint y: 25, distance: 15.1
click at [176, 29] on input "[PERSON_NAME]" at bounding box center [246, 23] width 164 height 26
type input "hud"
click at [129, 48] on app-portal-wrapper "hud [PERSON_NAME] - Ortho | The Super Dentists Patients Insurance Verification …" at bounding box center [629, 324] width 1258 height 648
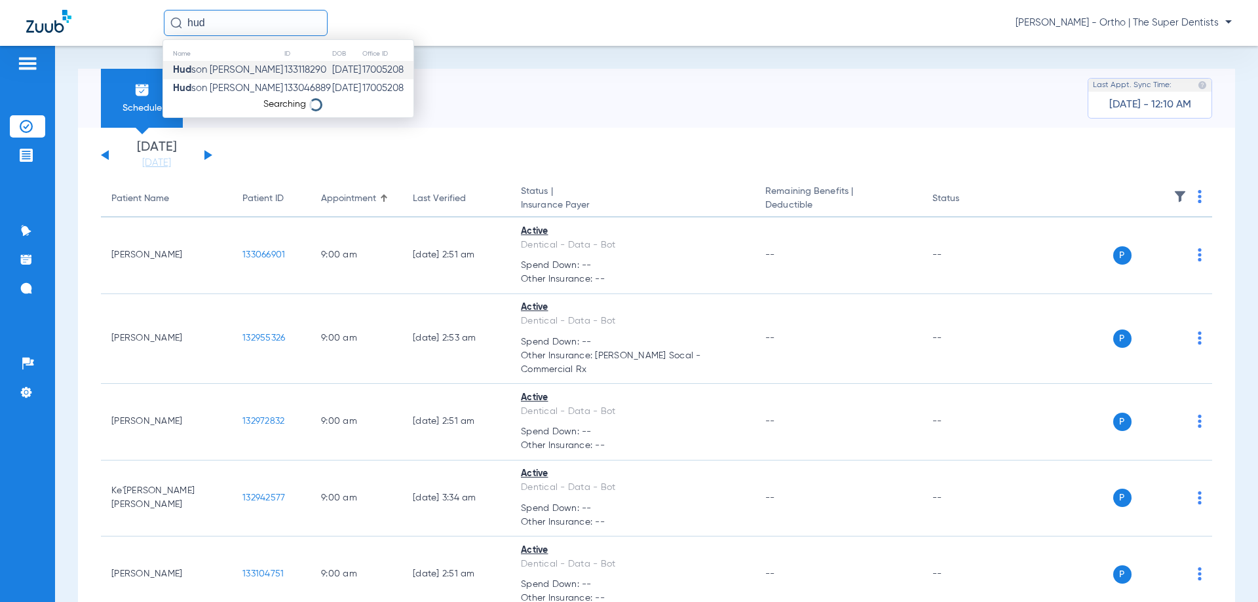
type input "hud"
click at [336, 68] on td "[DATE]" at bounding box center [347, 70] width 30 height 18
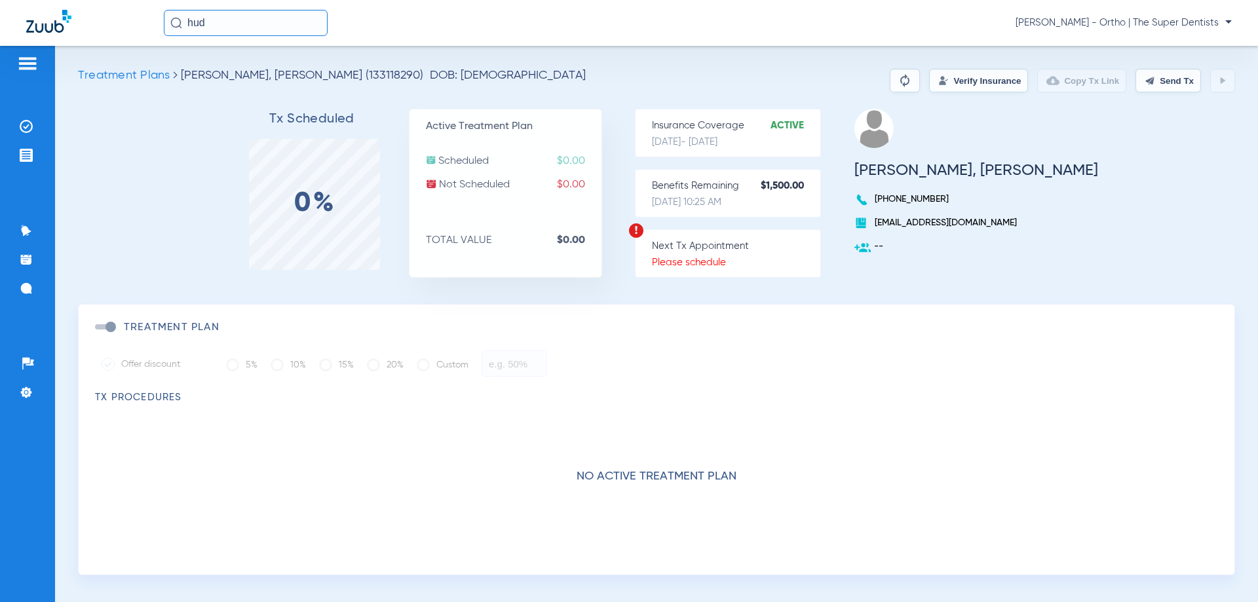
click at [970, 76] on button "Verify Insurance" at bounding box center [978, 81] width 99 height 24
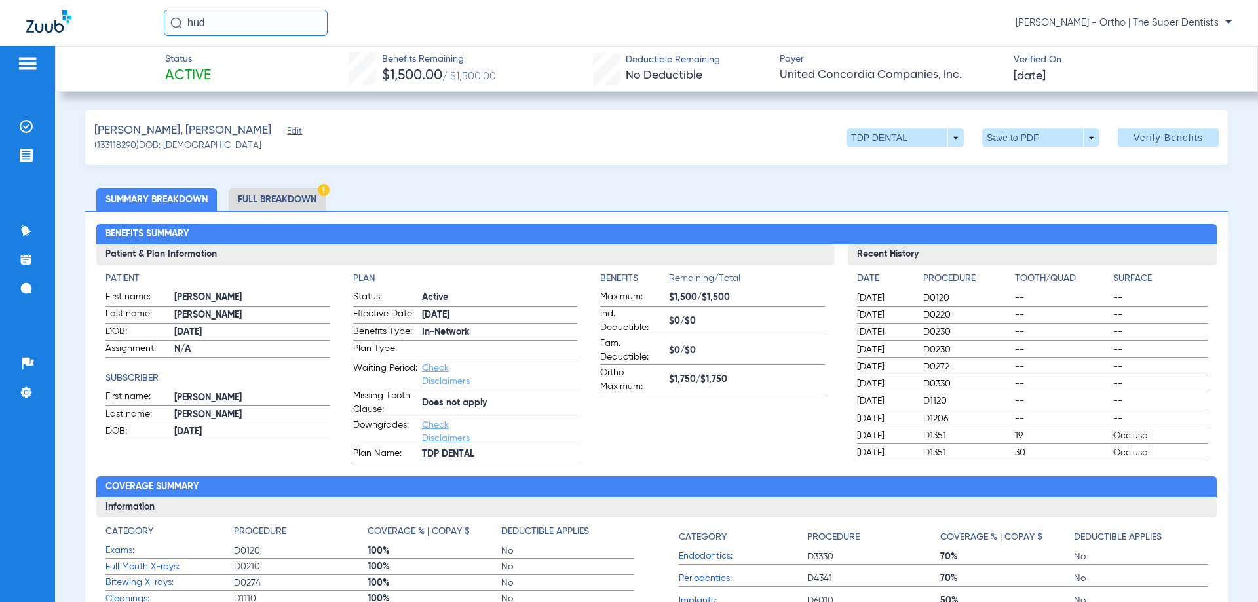
click at [270, 198] on li "Full Breakdown" at bounding box center [277, 199] width 97 height 23
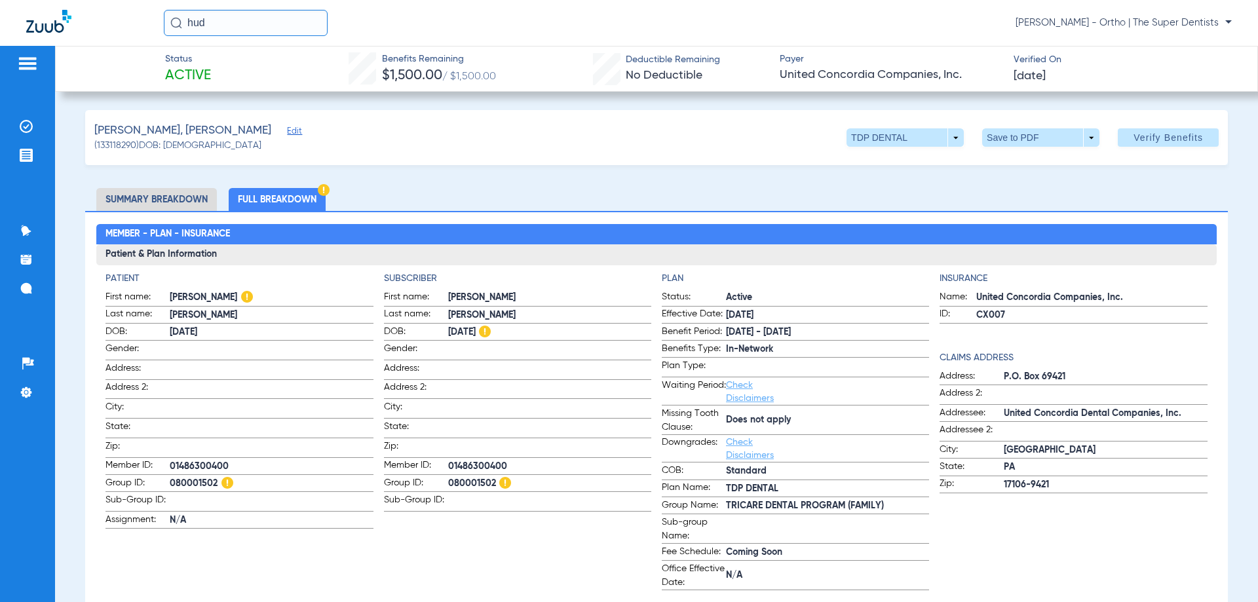
click at [636, 234] on h2 "Member - Plan - Insurance" at bounding box center [656, 234] width 1120 height 21
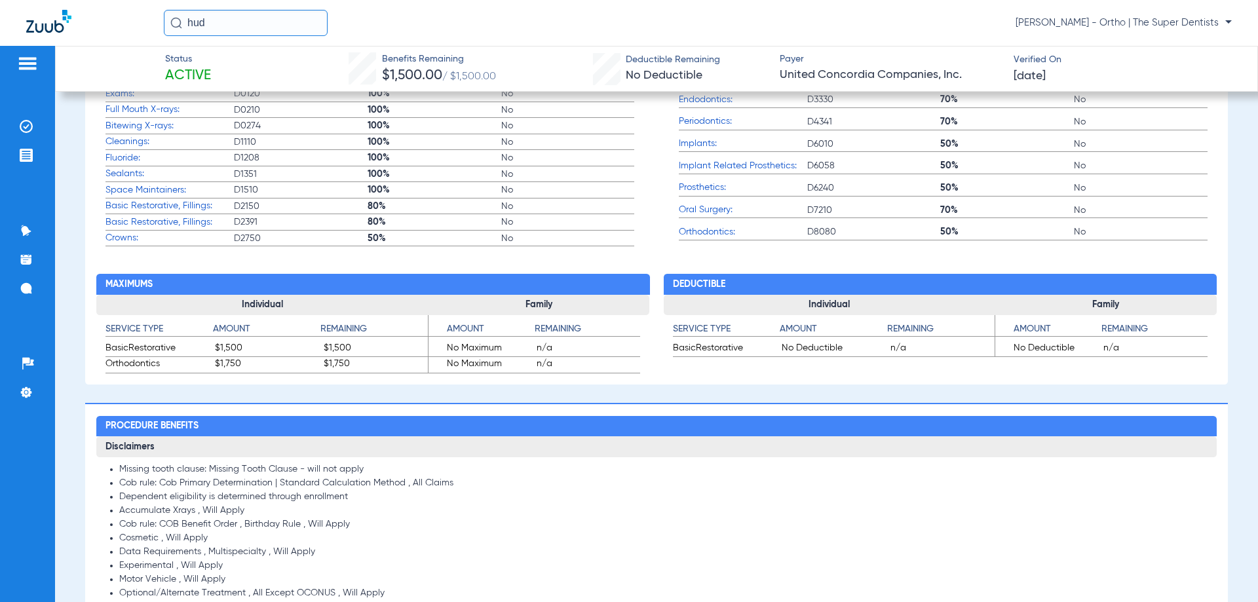
scroll to position [655, 0]
